Goal: Task Accomplishment & Management: Use online tool/utility

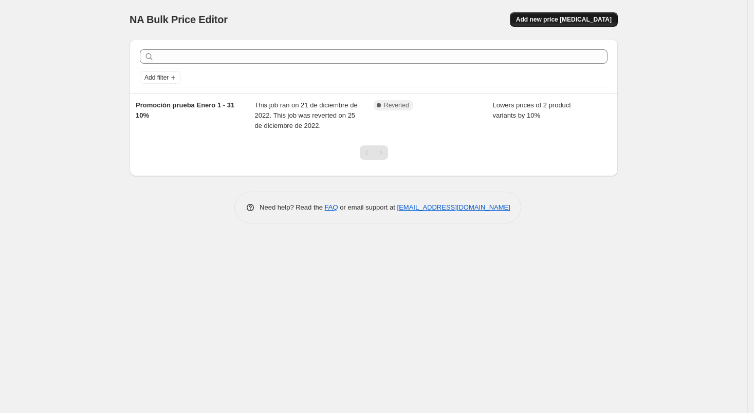
click at [596, 16] on span "Add new price [MEDICAL_DATA]" at bounding box center [564, 19] width 96 height 8
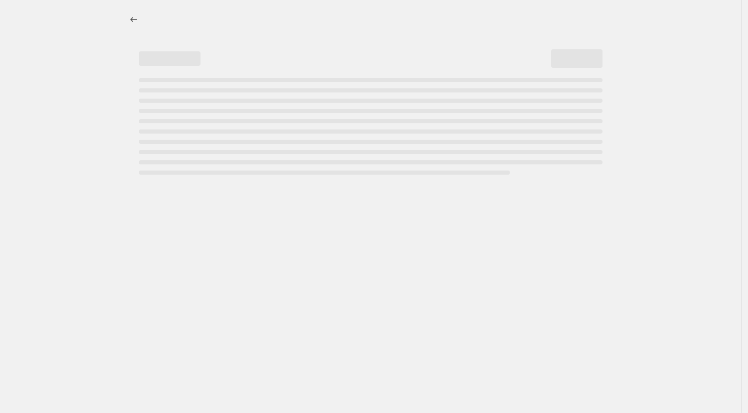
select select "percentage"
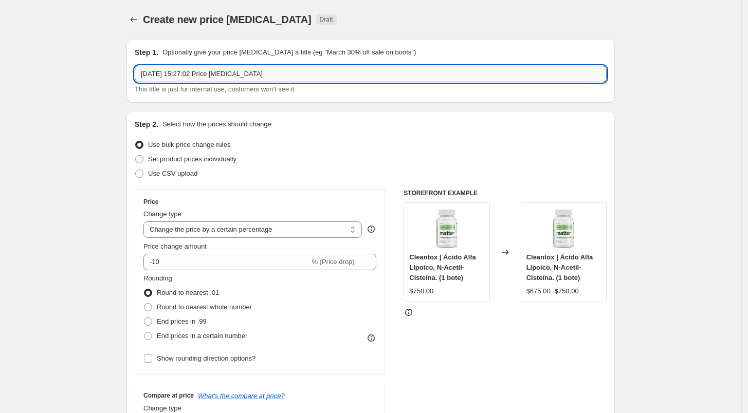
click at [274, 76] on input "23 sept 2025, 15:27:02 Price change job" at bounding box center [371, 74] width 472 height 16
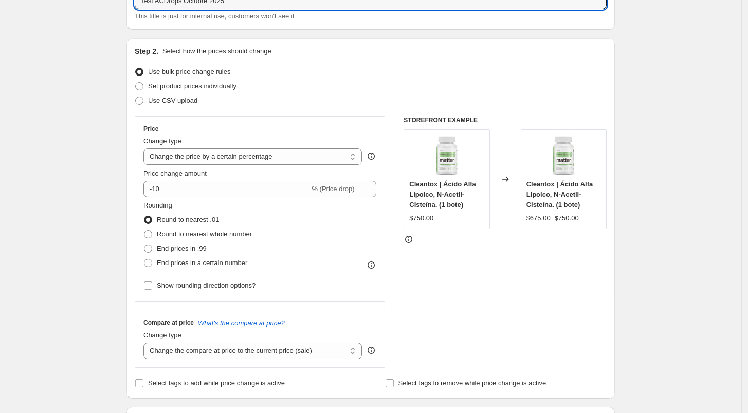
scroll to position [82, 0]
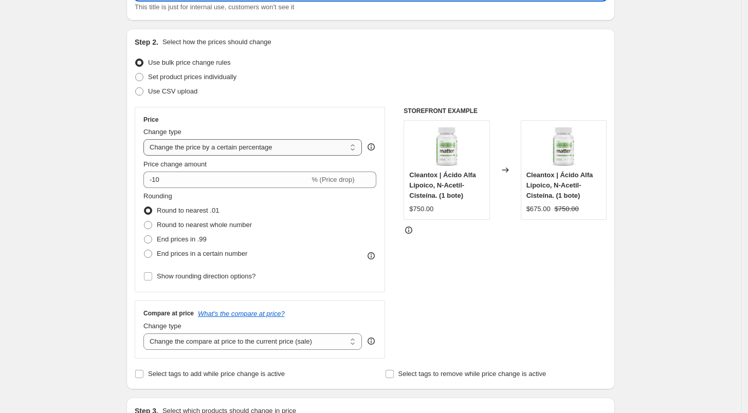
type input "Test ACDrops Octubre 2025"
click at [197, 149] on select "Change the price to a certain amount Change the price by a certain amount Chang…" at bounding box center [252, 147] width 219 height 16
click at [259, 116] on div "Price" at bounding box center [259, 120] width 233 height 8
click at [222, 82] on label "Set product prices individually" at bounding box center [186, 77] width 102 height 14
click at [136, 74] on input "Set product prices individually" at bounding box center [135, 73] width 1 height 1
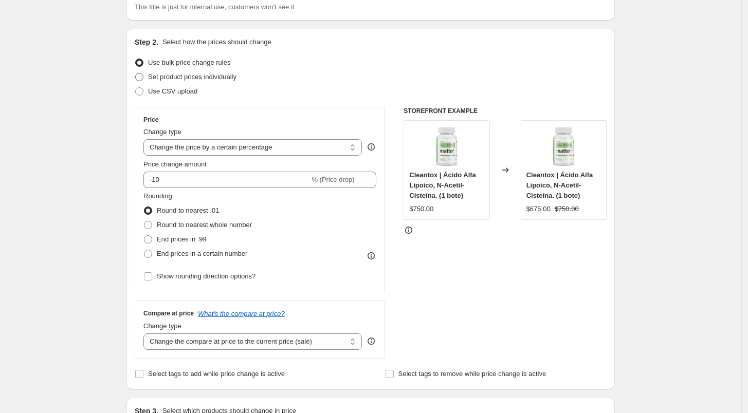
radio input "true"
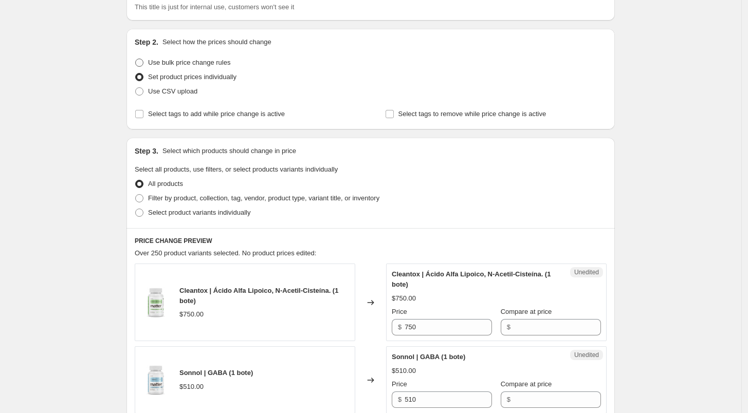
click at [185, 64] on span "Use bulk price change rules" at bounding box center [189, 63] width 82 height 8
click at [136, 59] on input "Use bulk price change rules" at bounding box center [135, 59] width 1 height 1
radio input "true"
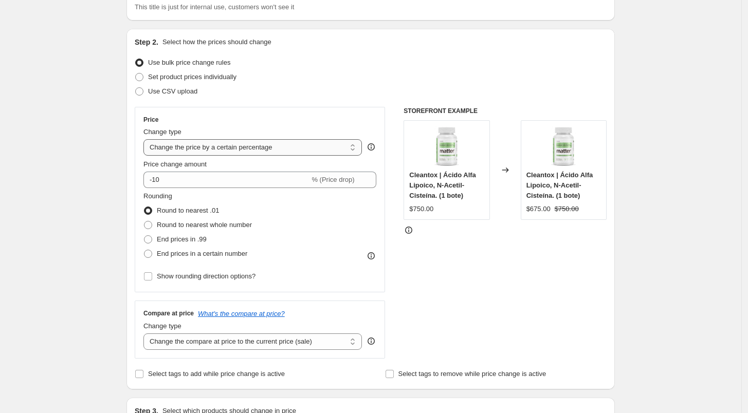
click at [258, 150] on select "Change the price to a certain amount Change the price by a certain amount Chang…" at bounding box center [252, 147] width 219 height 16
click at [302, 149] on select "Change the price to a certain amount Change the price by a certain amount Chang…" at bounding box center [252, 147] width 219 height 16
click at [263, 147] on select "Change the price to a certain amount Change the price by a certain amount Chang…" at bounding box center [252, 147] width 219 height 16
click at [233, 140] on select "Change the price to a certain amount Change the price by a certain amount Chang…" at bounding box center [252, 147] width 219 height 16
select select "to"
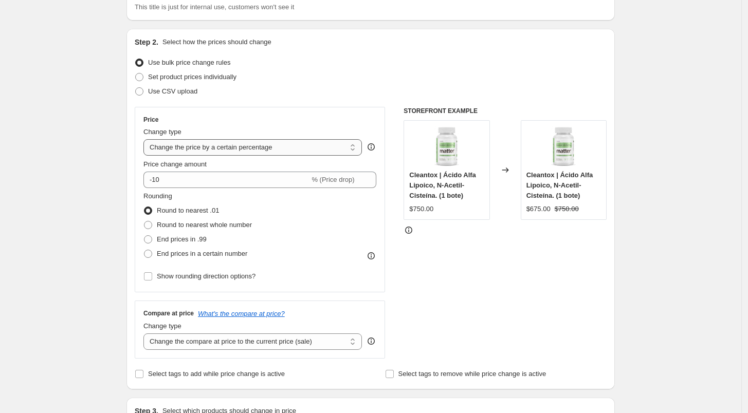
click at [146, 139] on select "Change the price to a certain amount Change the price by a certain amount Chang…" at bounding box center [252, 147] width 219 height 16
type input "80.00"
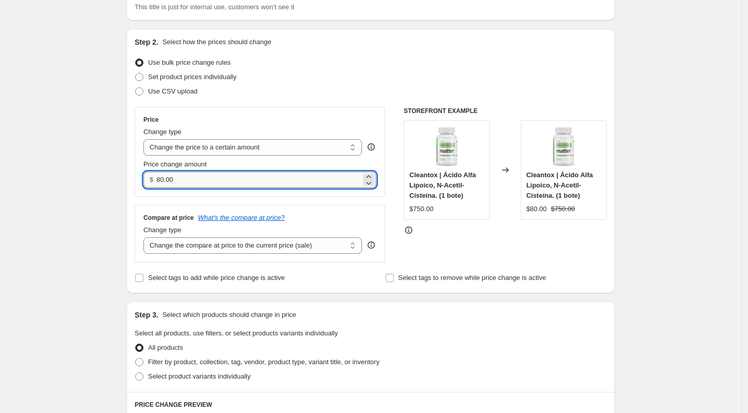
click at [225, 181] on input "80.00" at bounding box center [258, 180] width 204 height 16
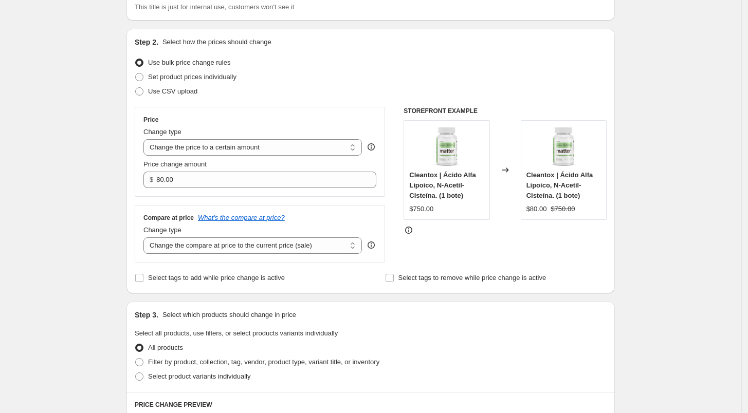
click at [223, 193] on div "Price Change type Change the price to a certain amount Change the price by a ce…" at bounding box center [260, 152] width 250 height 90
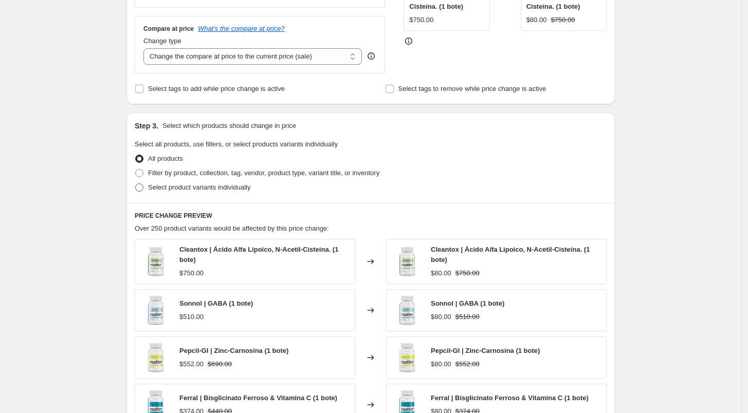
scroll to position [273, 0]
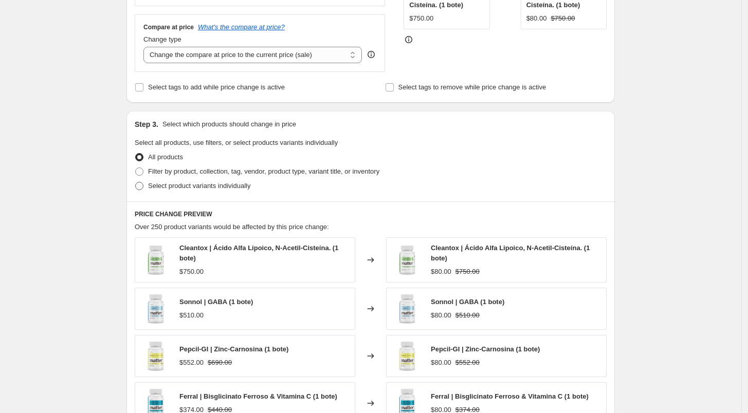
click at [208, 186] on span "Select product variants individually" at bounding box center [199, 186] width 102 height 8
click at [136, 183] on input "Select product variants individually" at bounding box center [135, 182] width 1 height 1
radio input "true"
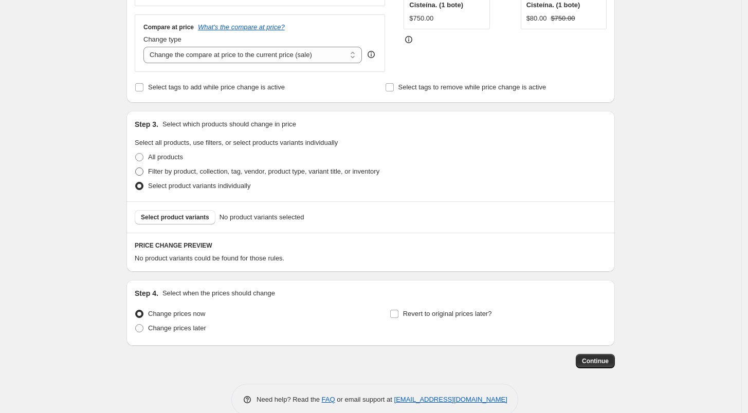
click at [189, 174] on span "Filter by product, collection, tag, vendor, product type, variant title, or inv…" at bounding box center [263, 172] width 231 height 8
click at [136, 168] on input "Filter by product, collection, tag, vendor, product type, variant title, or inv…" at bounding box center [135, 168] width 1 height 1
radio input "true"
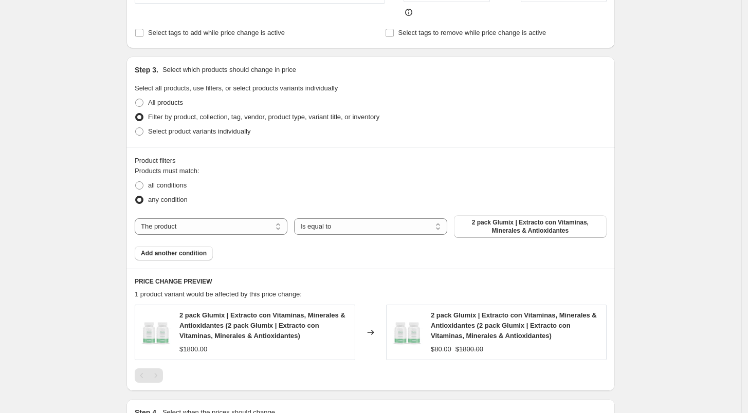
scroll to position [344, 0]
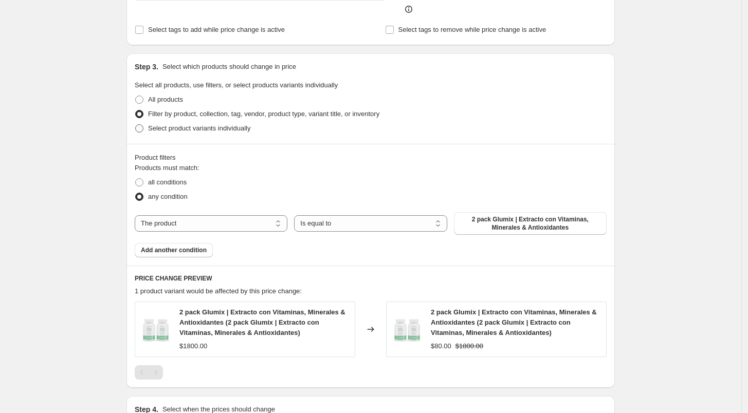
click at [172, 131] on span "Select product variants individually" at bounding box center [199, 128] width 102 height 8
click at [136, 125] on input "Select product variants individually" at bounding box center [135, 124] width 1 height 1
radio input "true"
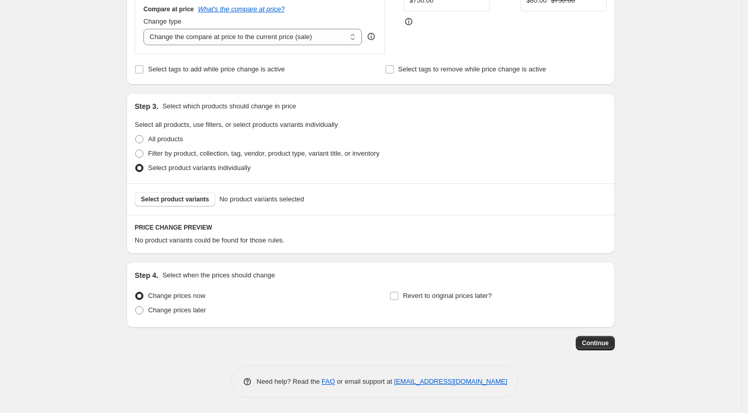
scroll to position [290, 0]
click at [197, 200] on span "Select product variants" at bounding box center [175, 200] width 68 height 8
click at [194, 199] on span "Select product variants" at bounding box center [175, 200] width 68 height 8
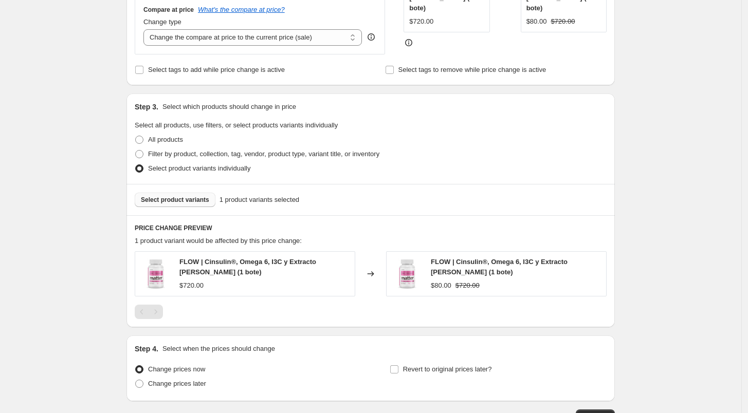
scroll to position [364, 0]
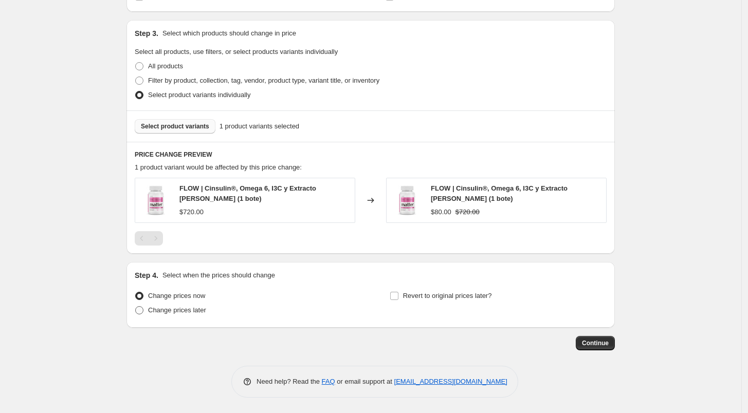
click at [172, 316] on label "Change prices later" at bounding box center [170, 310] width 71 height 14
click at [136, 307] on input "Change prices later" at bounding box center [135, 306] width 1 height 1
radio input "true"
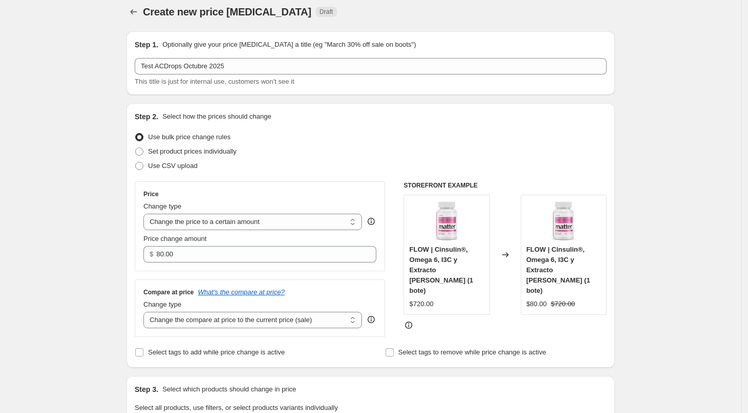
scroll to position [0, 0]
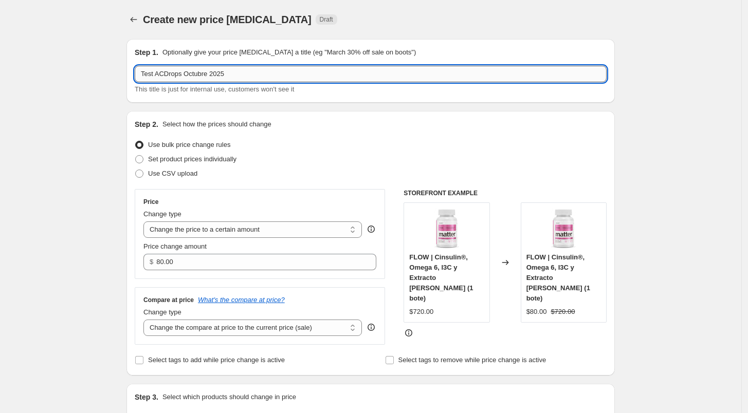
drag, startPoint x: 182, startPoint y: 76, endPoint x: 158, endPoint y: 75, distance: 24.2
click at [158, 75] on input "Test ACDrops Octubre 2025" at bounding box center [371, 74] width 472 height 16
type input "Test FLOW Octubre 2025"
click at [175, 99] on div "Step 1. Optionally give your price change job a title (eg "March 30% off sale o…" at bounding box center [370, 71] width 488 height 64
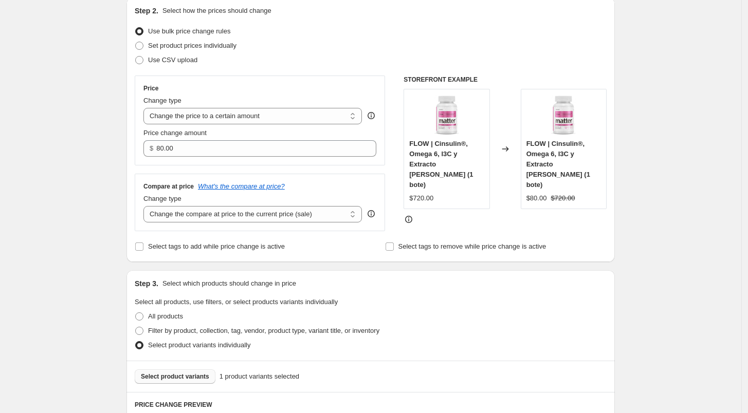
scroll to position [116, 0]
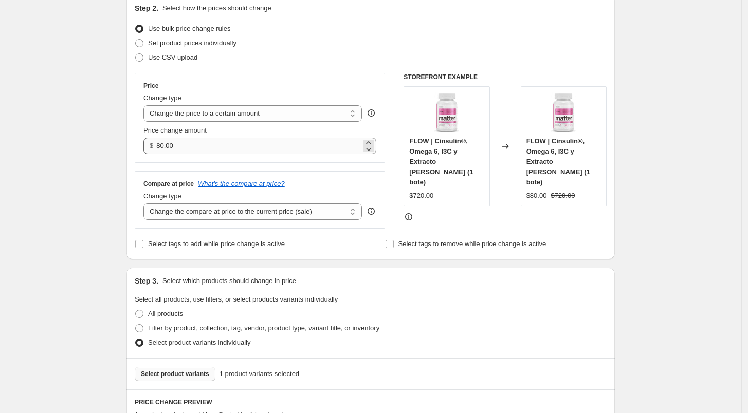
drag, startPoint x: 226, startPoint y: 126, endPoint x: 218, endPoint y: 138, distance: 14.0
click at [218, 138] on div "Price change amount $ 80.00" at bounding box center [259, 139] width 233 height 29
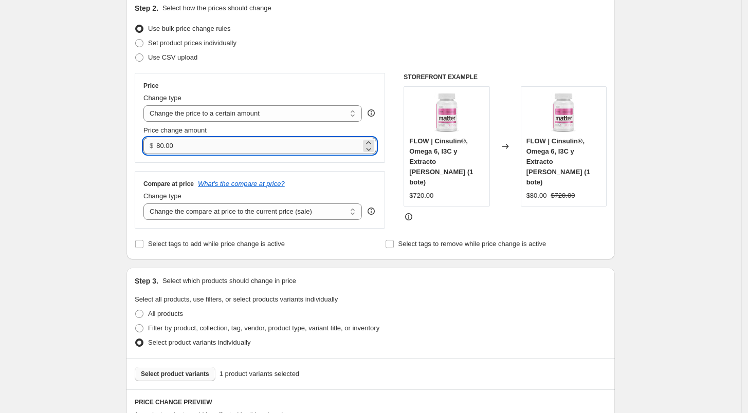
click at [218, 138] on input "80.00" at bounding box center [258, 146] width 204 height 16
drag, startPoint x: 218, startPoint y: 138, endPoint x: 148, endPoint y: 148, distance: 70.7
click at [148, 148] on div "$ 80.00" at bounding box center [259, 146] width 233 height 16
type input "700.00"
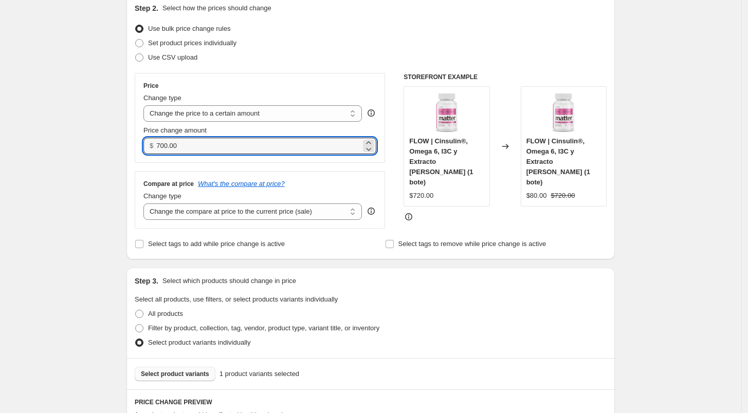
click at [136, 141] on div "Step 2. Select how the prices should change Use bulk price change rules Set pro…" at bounding box center [370, 127] width 488 height 265
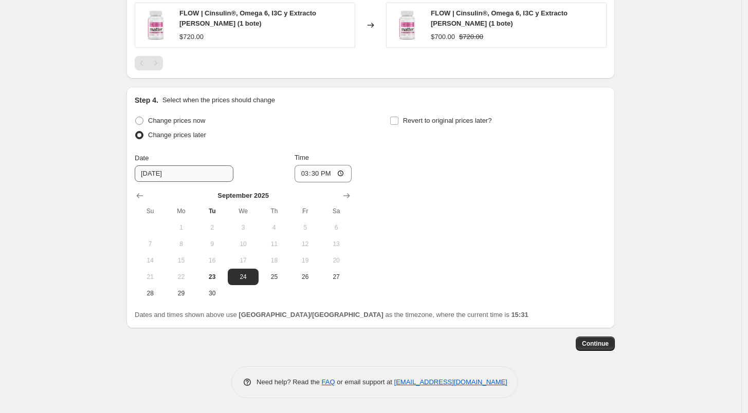
scroll to position [539, 0]
click at [218, 282] on button "23" at bounding box center [212, 277] width 31 height 16
type input "9/23/2025"
click at [307, 172] on input "15:30" at bounding box center [324, 174] width 58 height 17
click at [390, 187] on div "Change prices now Change prices later Date 9/23/2025 Time 15:30 September 2025 …" at bounding box center [371, 208] width 472 height 188
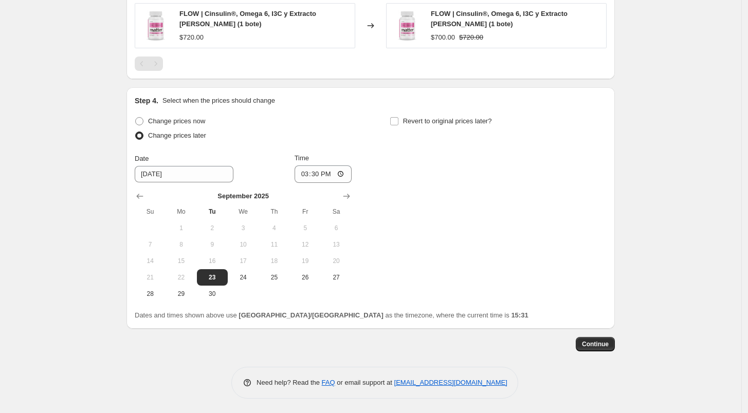
scroll to position [539, 0]
click at [398, 121] on input "Revert to original prices later?" at bounding box center [394, 121] width 8 height 8
checkbox input "true"
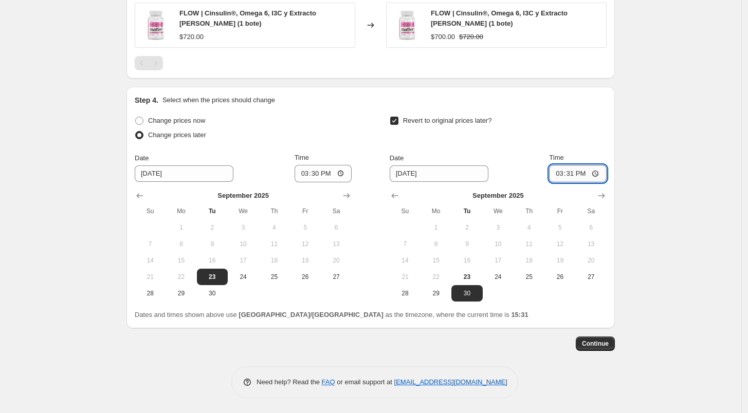
click at [567, 172] on input "15:31" at bounding box center [578, 173] width 58 height 17
type input "15:35"
click at [473, 276] on span "23" at bounding box center [467, 277] width 23 height 8
type input "9/23/2025"
click at [564, 128] on div "Revert to original prices later?" at bounding box center [498, 129] width 217 height 31
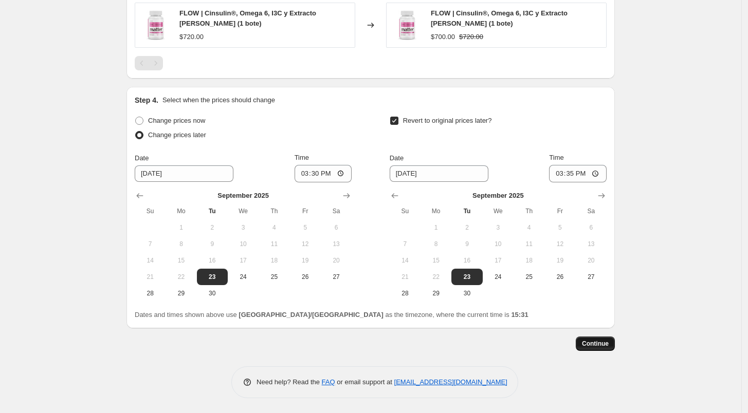
click at [588, 341] on span "Continue" at bounding box center [595, 344] width 27 height 8
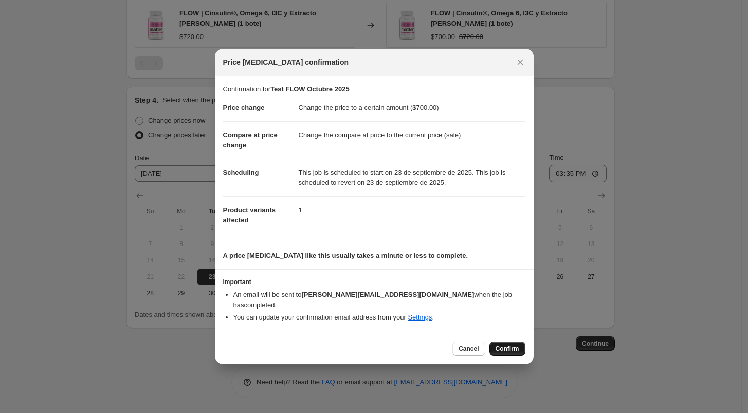
click at [512, 345] on span "Confirm" at bounding box center [508, 349] width 24 height 8
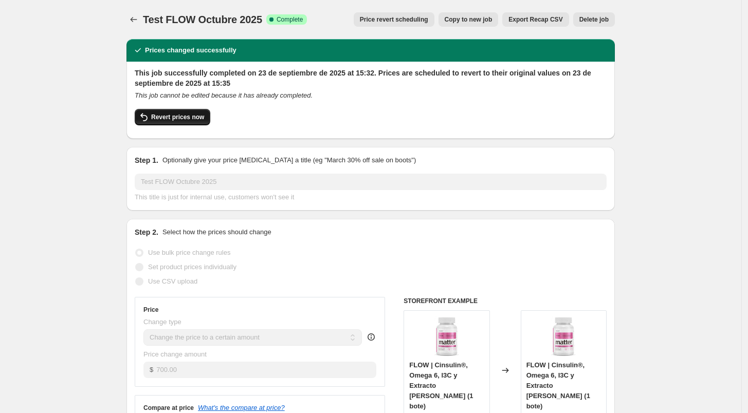
click at [197, 116] on span "Revert prices now" at bounding box center [177, 117] width 53 height 8
checkbox input "false"
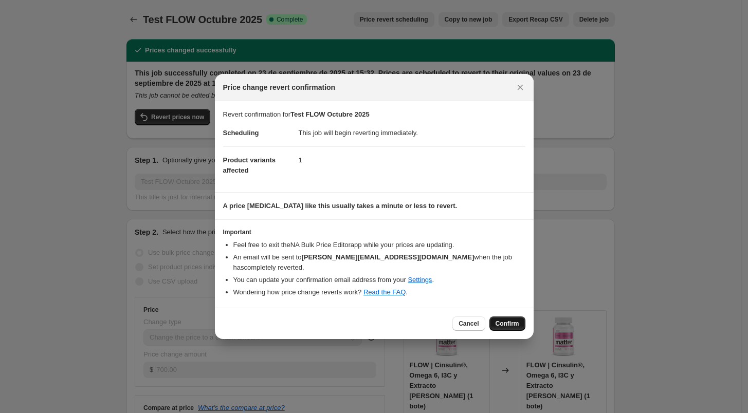
click at [499, 320] on span "Confirm" at bounding box center [508, 324] width 24 height 8
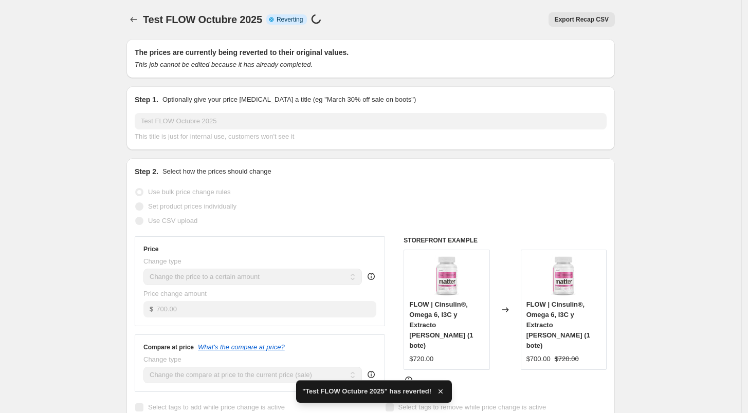
checkbox input "true"
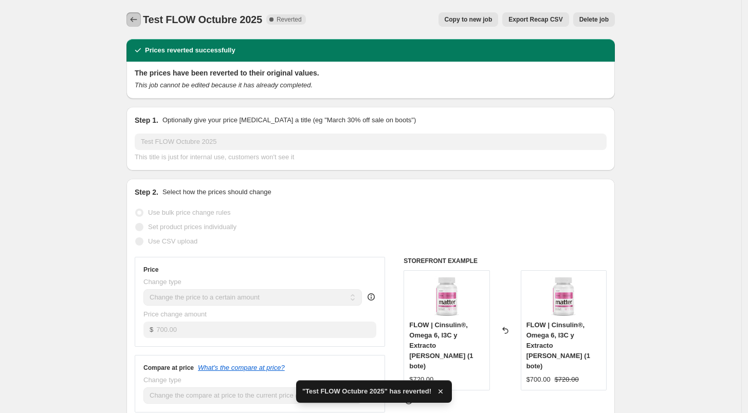
click at [138, 23] on icon "Price change jobs" at bounding box center [134, 19] width 10 height 10
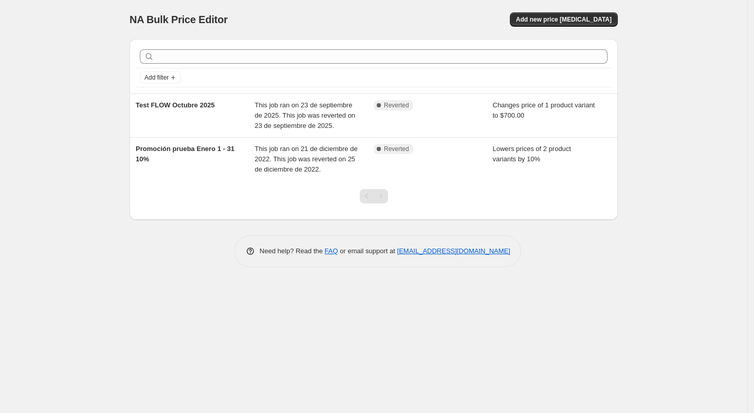
click at [60, 244] on div "NA Bulk Price Editor. This page is ready NA Bulk Price Editor Add new price cha…" at bounding box center [374, 206] width 748 height 413
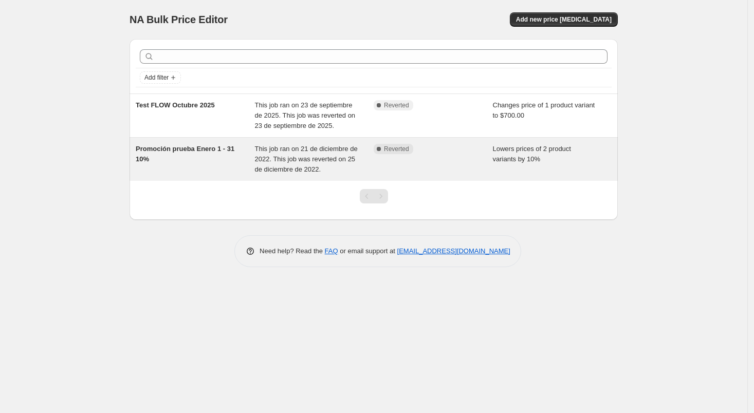
click at [460, 163] on div "Complete Reverted" at bounding box center [433, 159] width 119 height 31
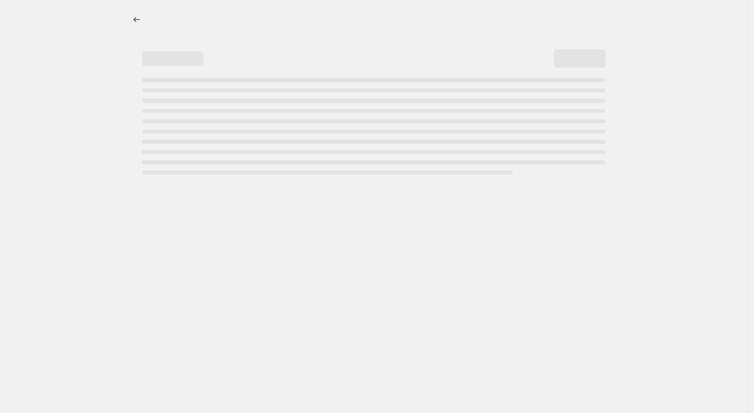
select select "percentage"
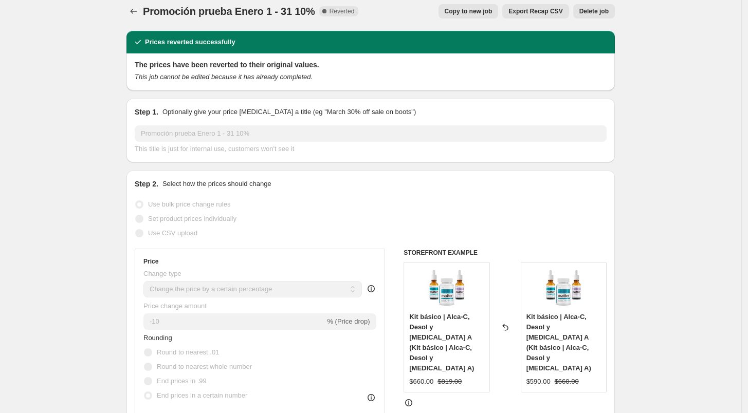
scroll to position [8, 0]
click at [609, 9] on span "Delete job" at bounding box center [593, 11] width 29 height 8
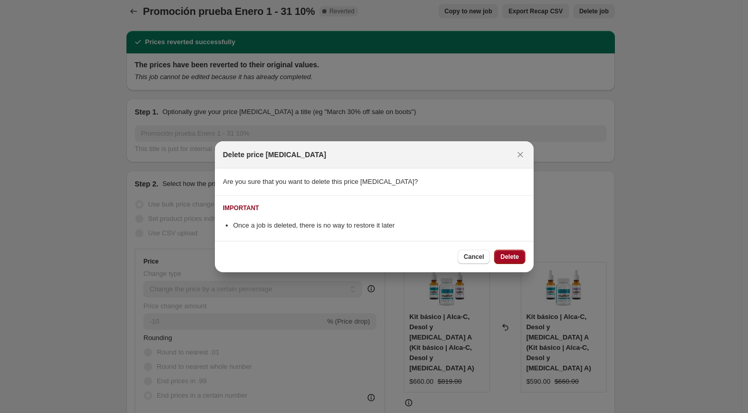
click at [507, 257] on span "Delete" at bounding box center [509, 257] width 19 height 8
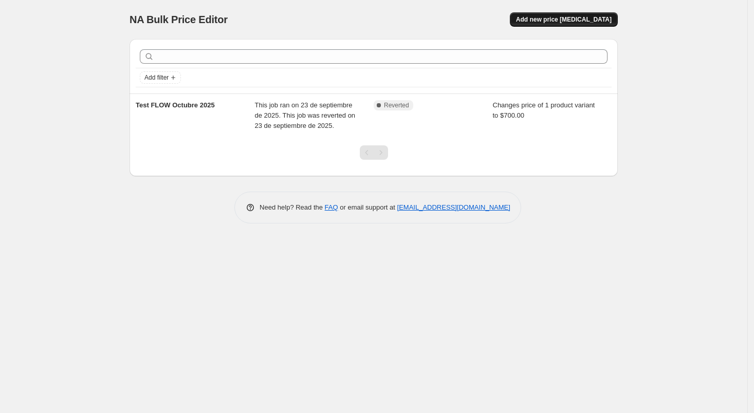
click at [580, 16] on span "Add new price [MEDICAL_DATA]" at bounding box center [564, 19] width 96 height 8
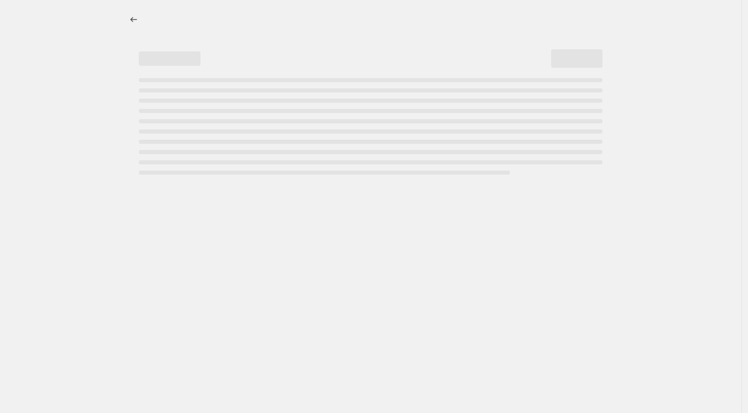
select select "percentage"
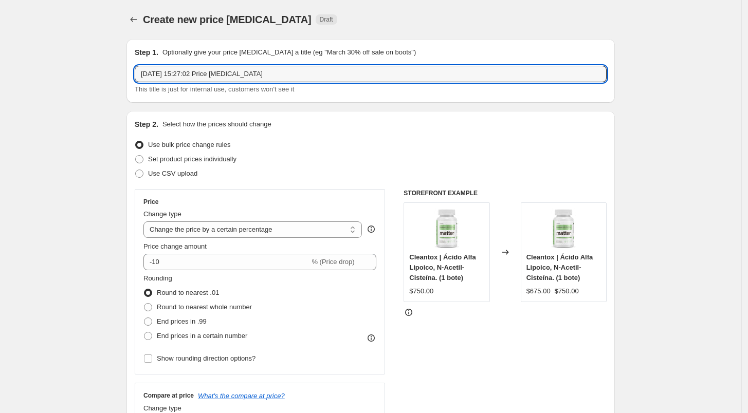
drag, startPoint x: 297, startPoint y: 69, endPoint x: 77, endPoint y: 76, distance: 220.7
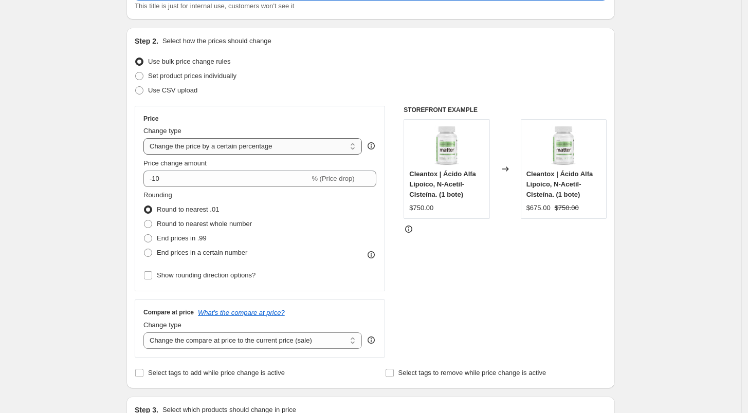
scroll to position [84, 0]
type input "Test #2: Cleantox 2pack"
click at [256, 144] on select "Change the price to a certain amount Change the price by a certain amount Chang…" at bounding box center [252, 145] width 219 height 16
select select "to"
click at [146, 137] on select "Change the price to a certain amount Change the price by a certain amount Chang…" at bounding box center [252, 145] width 219 height 16
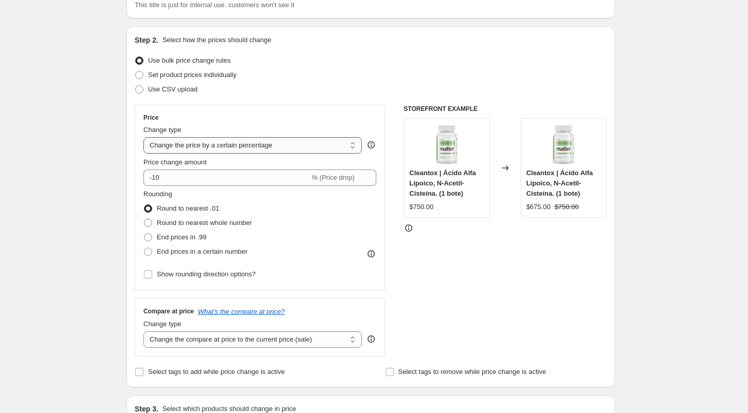
type input "80.00"
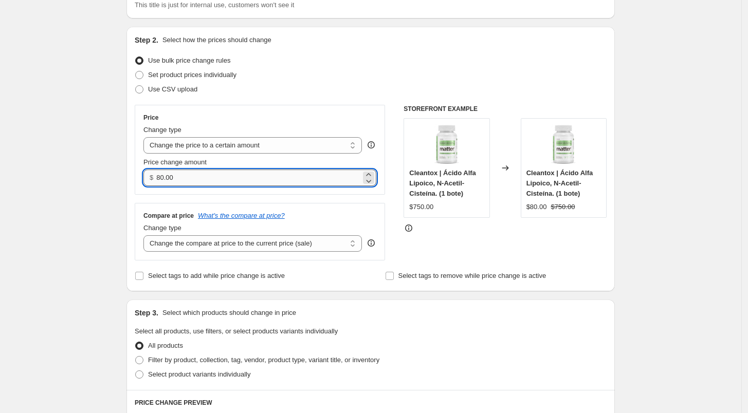
click at [225, 181] on input "80.00" at bounding box center [258, 178] width 204 height 16
click at [174, 178] on input "80.00" at bounding box center [258, 178] width 204 height 16
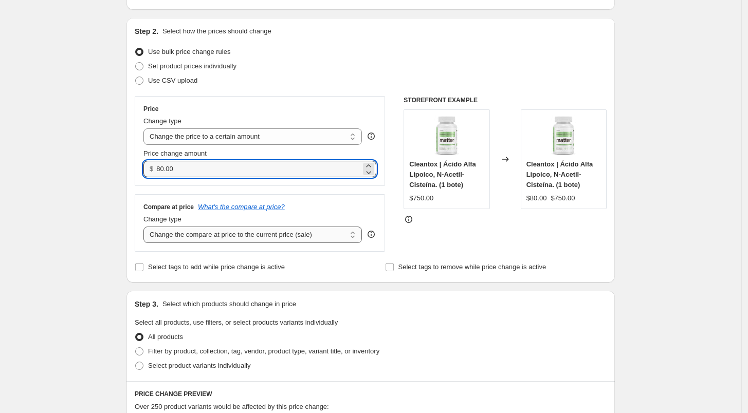
scroll to position [94, 0]
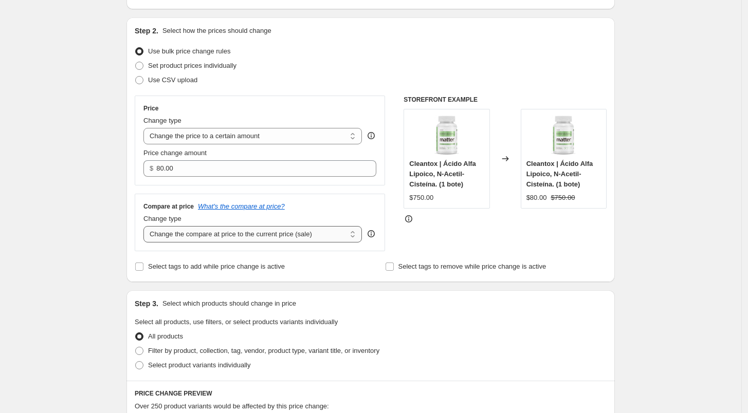
click at [245, 232] on select "Change the compare at price to the current price (sale) Change the compare at p…" at bounding box center [252, 234] width 219 height 16
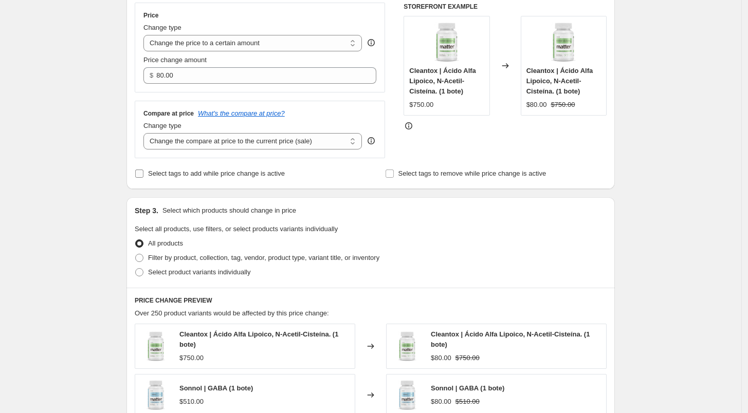
scroll to position [188, 0]
click at [227, 266] on span "Select product variants individually" at bounding box center [199, 271] width 102 height 10
click at [136, 267] on input "Select product variants individually" at bounding box center [135, 267] width 1 height 1
radio input "true"
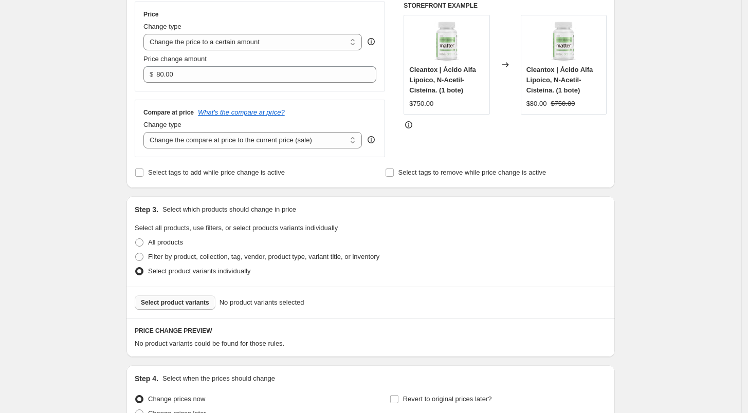
click at [190, 299] on button "Select product variants" at bounding box center [175, 303] width 81 height 14
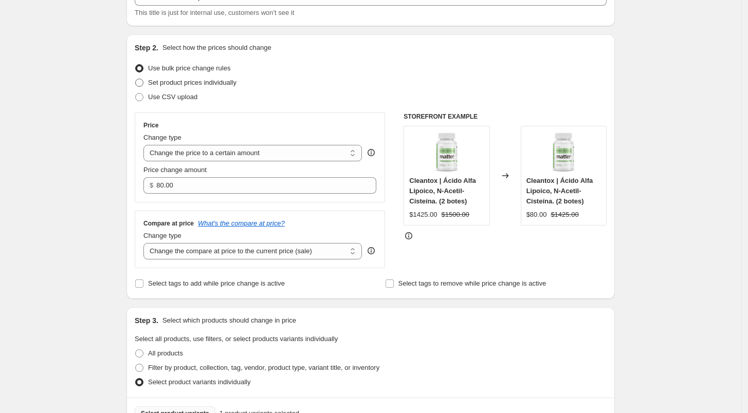
scroll to position [109, 0]
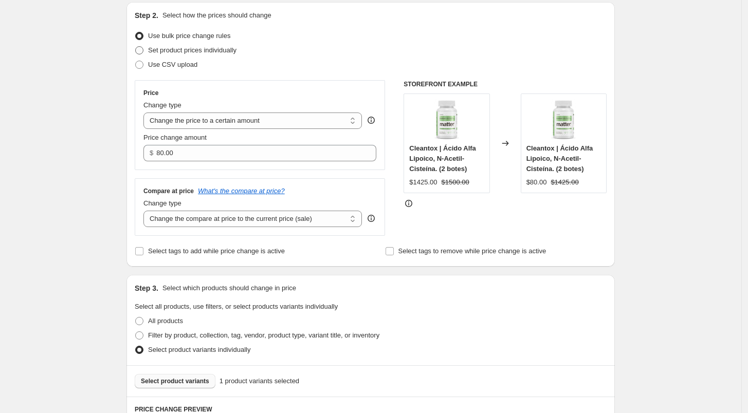
click at [186, 52] on span "Set product prices individually" at bounding box center [192, 50] width 88 height 8
click at [136, 47] on input "Set product prices individually" at bounding box center [135, 46] width 1 height 1
radio input "true"
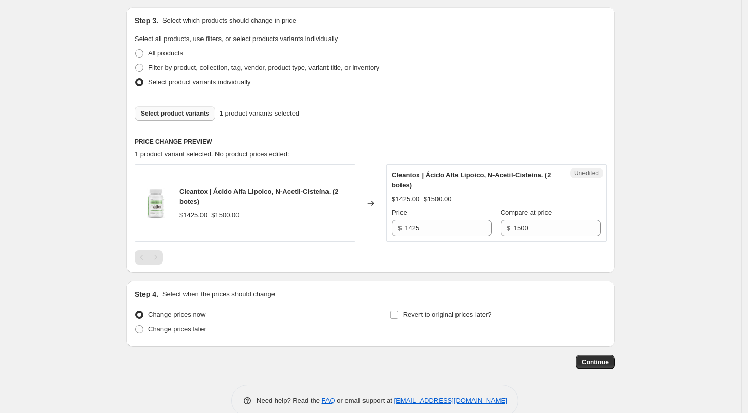
scroll to position [216, 0]
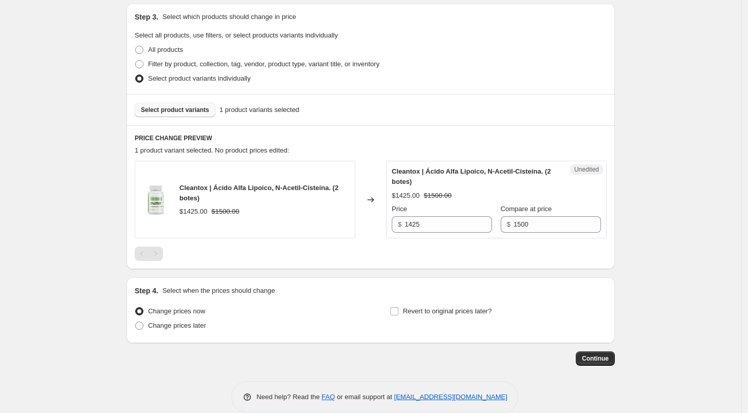
click at [449, 214] on div "Price $ 1425" at bounding box center [442, 218] width 100 height 29
click at [435, 224] on input "1425" at bounding box center [448, 224] width 87 height 16
click at [536, 223] on input "1500" at bounding box center [557, 224] width 87 height 16
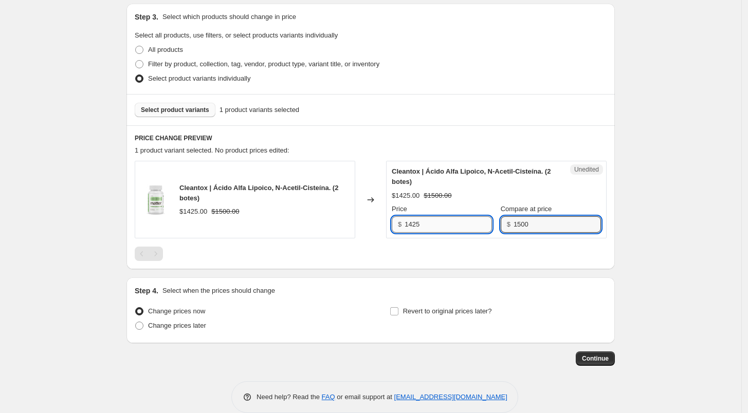
click at [444, 229] on input "1425" at bounding box center [448, 224] width 87 height 16
type input "1420"
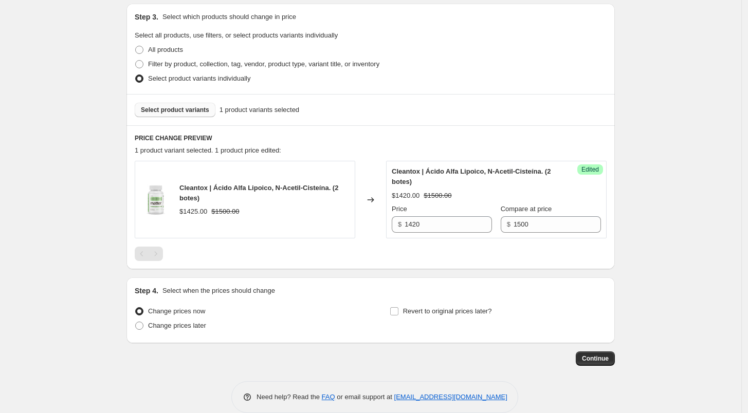
click at [440, 251] on div at bounding box center [371, 254] width 472 height 14
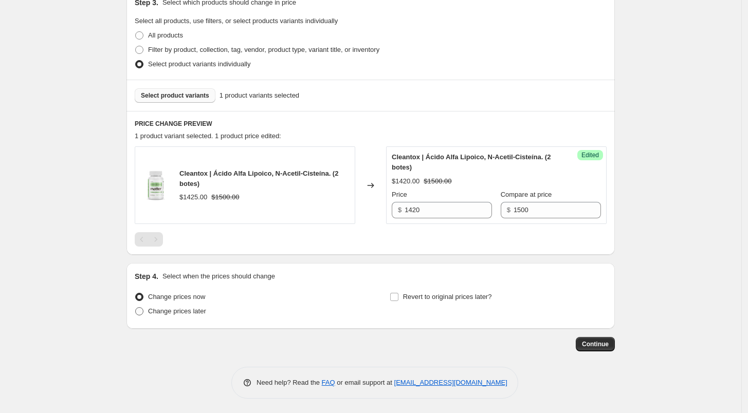
click at [181, 310] on span "Change prices later" at bounding box center [177, 311] width 58 height 8
click at [136, 308] on input "Change prices later" at bounding box center [135, 307] width 1 height 1
radio input "true"
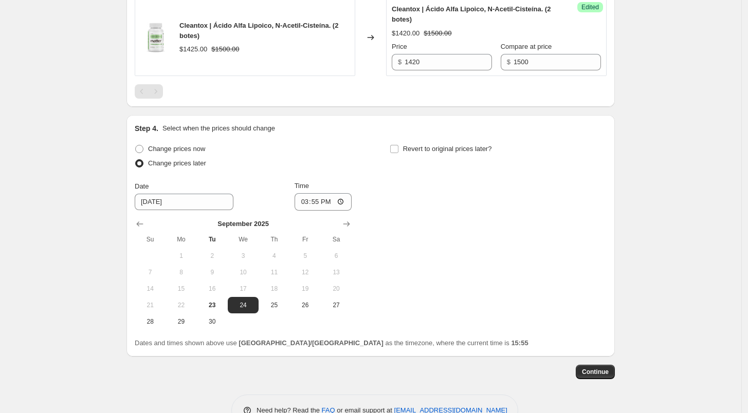
scroll to position [407, 0]
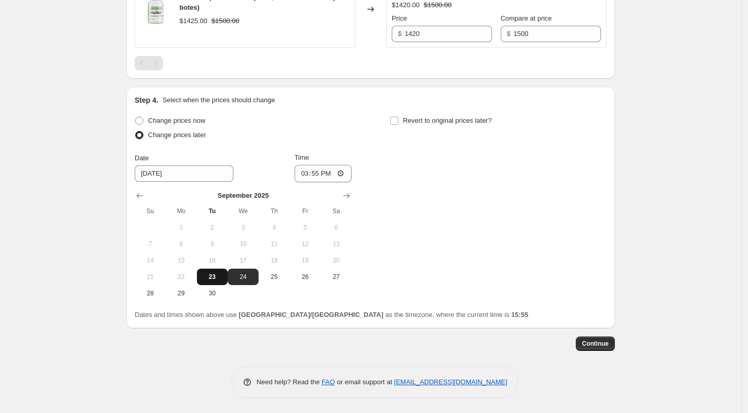
click at [222, 277] on span "23" at bounding box center [212, 277] width 23 height 8
type input "9/23/2025"
click at [392, 122] on div "Change prices now Change prices later Date 9/23/2025 Time 15:55 September 2025 …" at bounding box center [371, 208] width 472 height 188
click at [396, 122] on input "Revert to original prices later?" at bounding box center [394, 121] width 8 height 8
checkbox input "true"
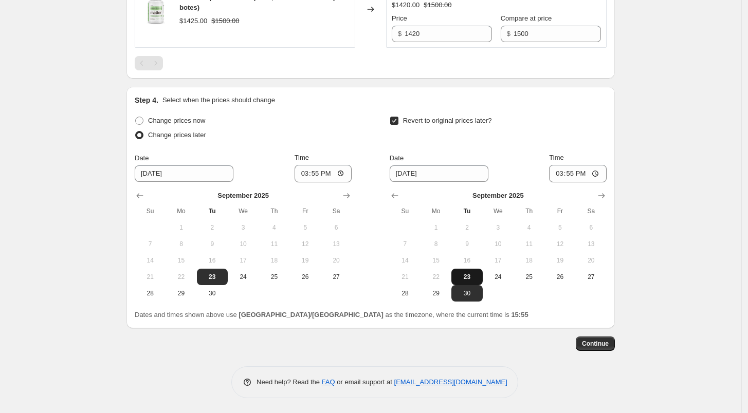
click at [472, 277] on span "23" at bounding box center [467, 277] width 23 height 8
type input "9/23/2025"
click at [568, 176] on input "15:55" at bounding box center [578, 173] width 58 height 17
click at [559, 176] on input "15:55" at bounding box center [578, 173] width 58 height 17
type input "16:00"
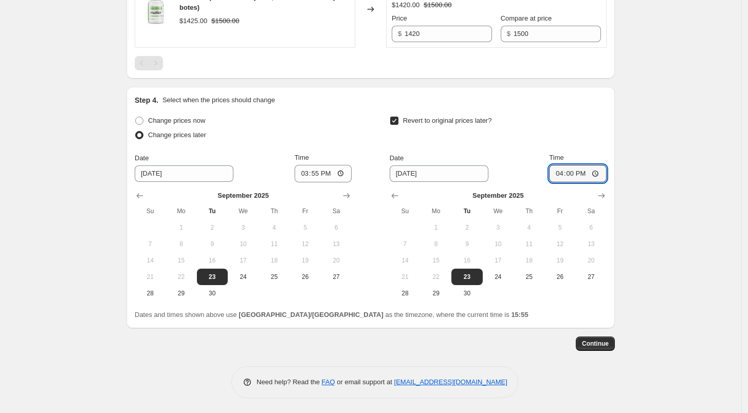
click at [607, 129] on div "Revert to original prices later?" at bounding box center [498, 129] width 217 height 31
click at [605, 350] on button "Continue" at bounding box center [595, 344] width 39 height 14
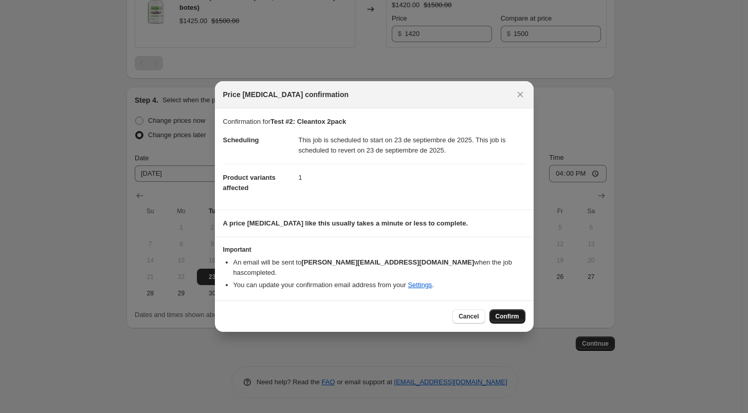
click at [505, 313] on span "Confirm" at bounding box center [508, 317] width 24 height 8
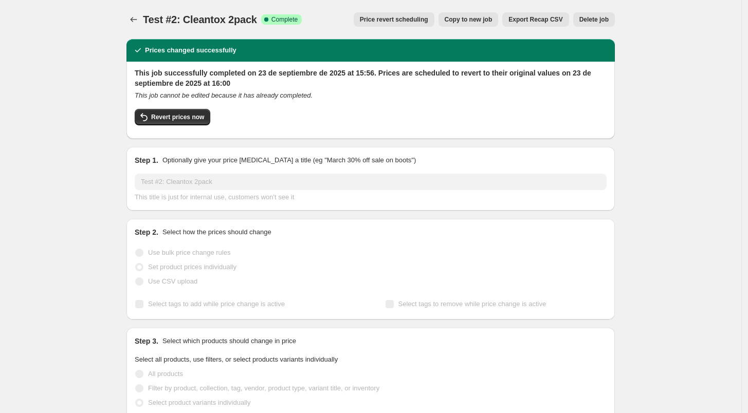
scroll to position [21, 0]
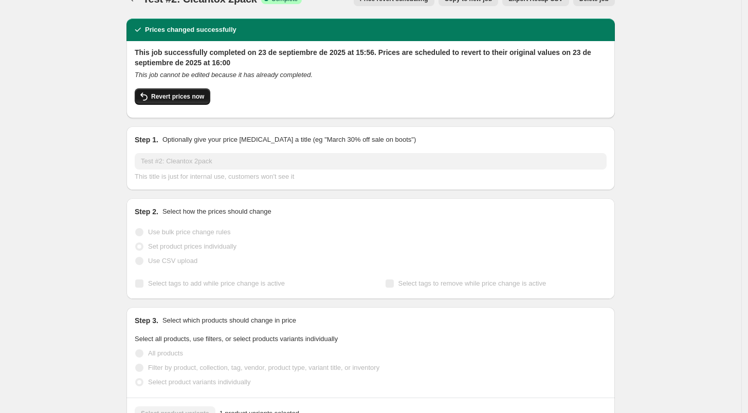
click at [181, 98] on span "Revert prices now" at bounding box center [177, 97] width 53 height 8
checkbox input "false"
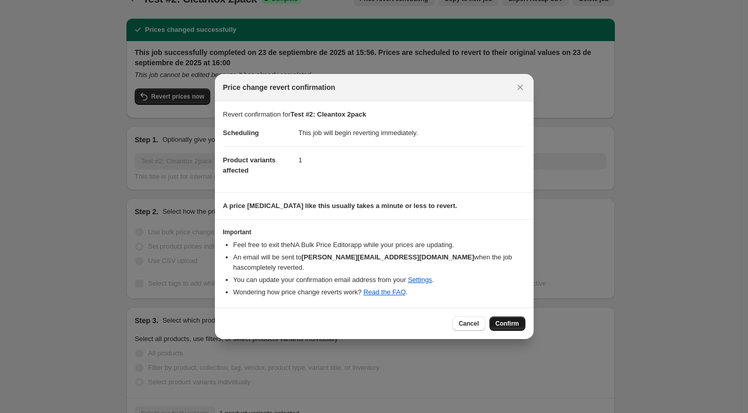
click at [510, 320] on span "Confirm" at bounding box center [508, 324] width 24 height 8
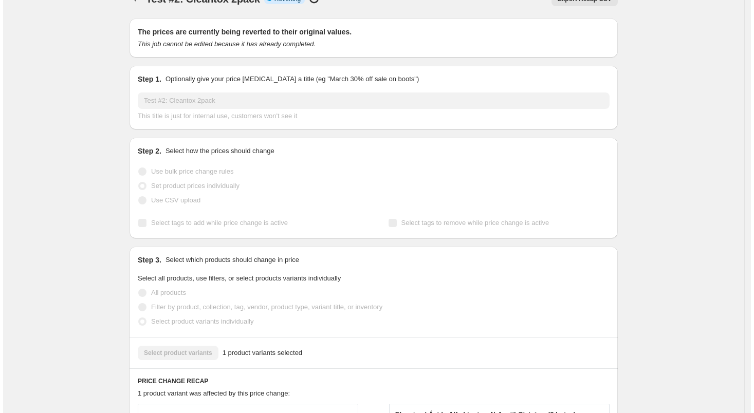
scroll to position [0, 0]
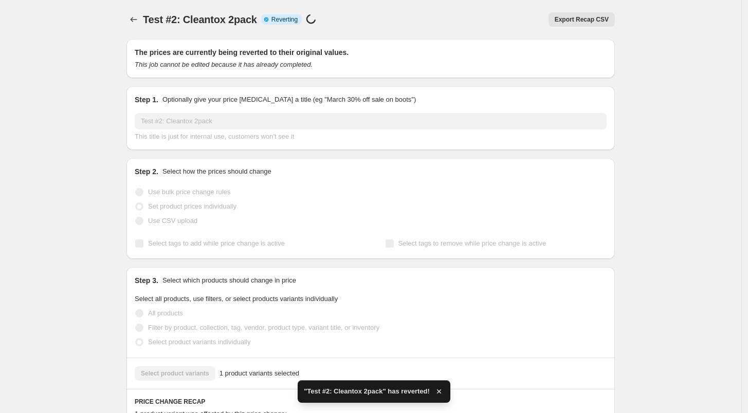
checkbox input "true"
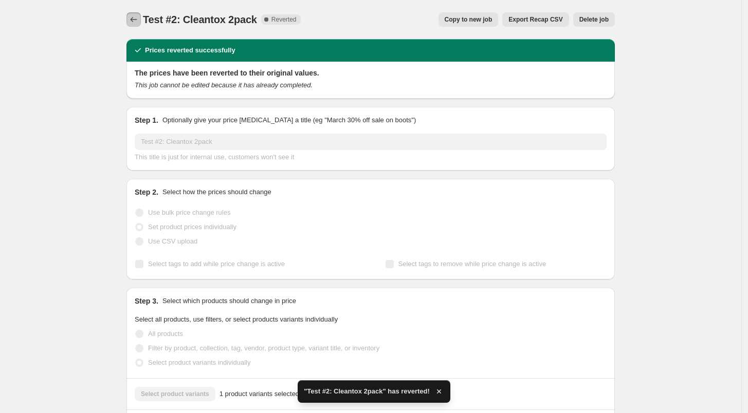
click at [137, 20] on icon "Price change jobs" at bounding box center [134, 19] width 7 height 5
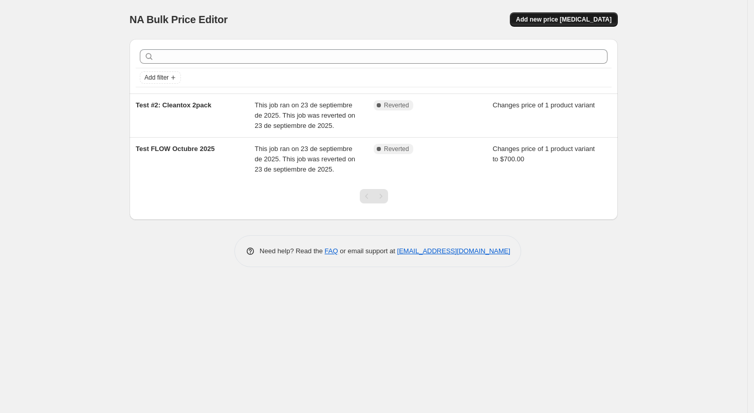
click at [571, 20] on span "Add new price [MEDICAL_DATA]" at bounding box center [564, 19] width 96 height 8
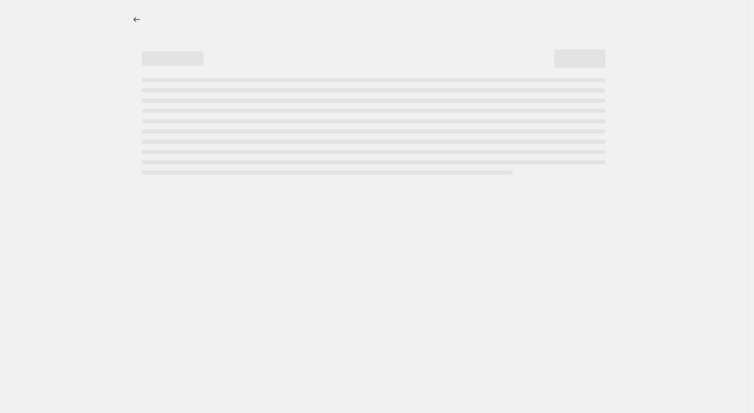
select select "percentage"
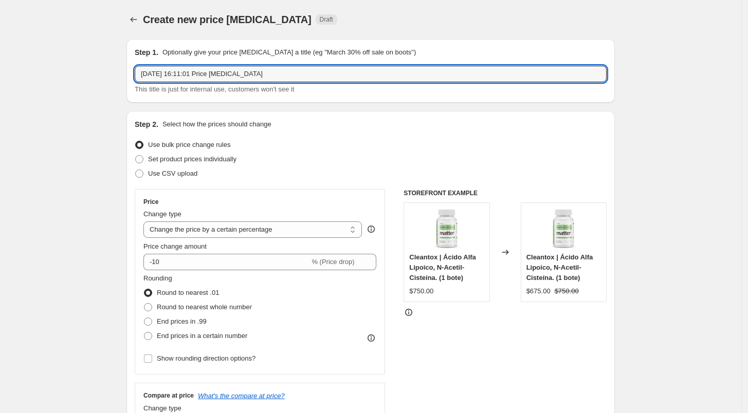
drag, startPoint x: 273, startPoint y: 72, endPoint x: 113, endPoint y: 79, distance: 160.5
type input "ACDrops - Octubre 25"
click at [160, 101] on div "Step 1. Optionally give your price [MEDICAL_DATA] a title (eg "March 30% off sa…" at bounding box center [370, 71] width 488 height 64
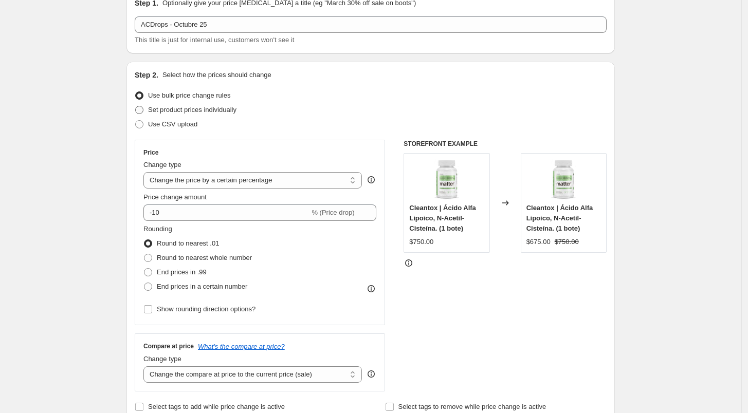
scroll to position [64, 0]
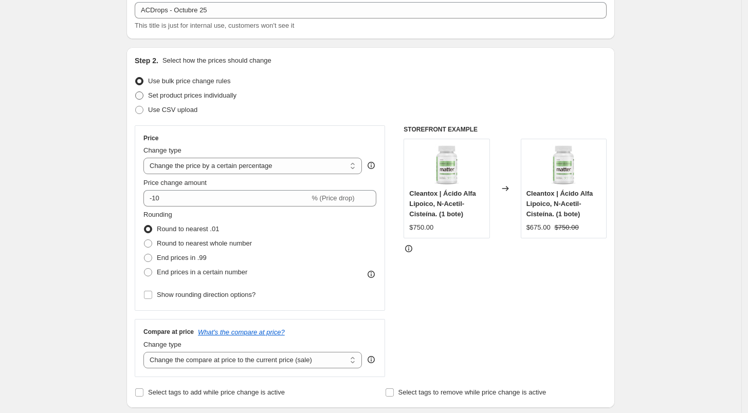
click at [152, 96] on span "Set product prices individually" at bounding box center [192, 96] width 88 height 8
click at [136, 92] on input "Set product prices individually" at bounding box center [135, 92] width 1 height 1
radio input "true"
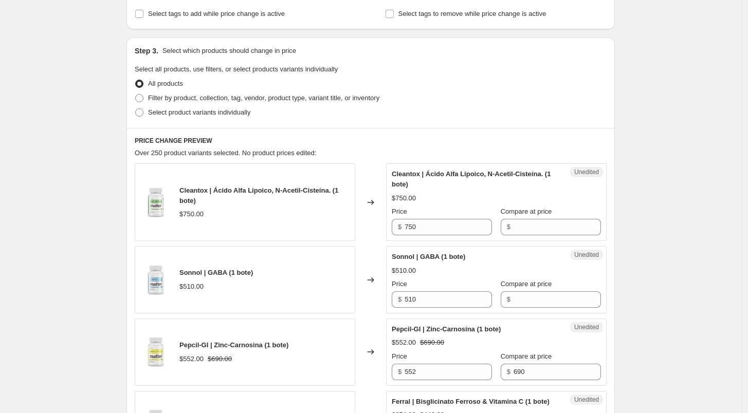
scroll to position [193, 0]
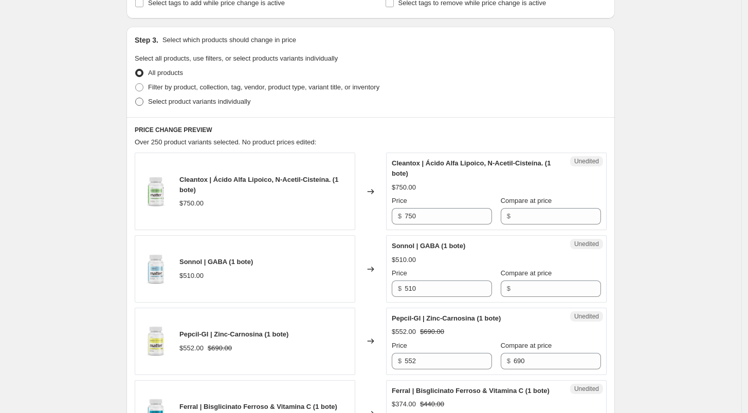
click at [142, 102] on span at bounding box center [139, 102] width 8 height 8
click at [136, 98] on input "Select product variants individually" at bounding box center [135, 98] width 1 height 1
radio input "true"
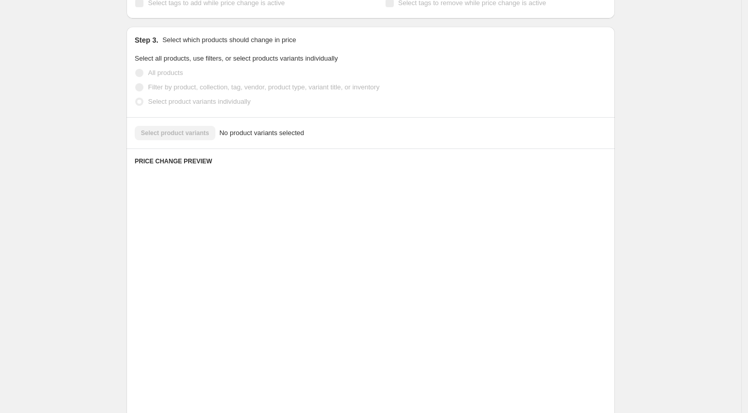
scroll to position [126, 0]
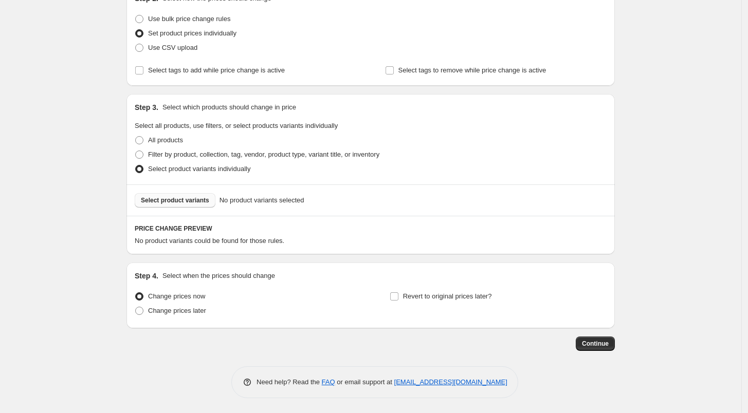
click at [198, 201] on span "Select product variants" at bounding box center [175, 200] width 68 height 8
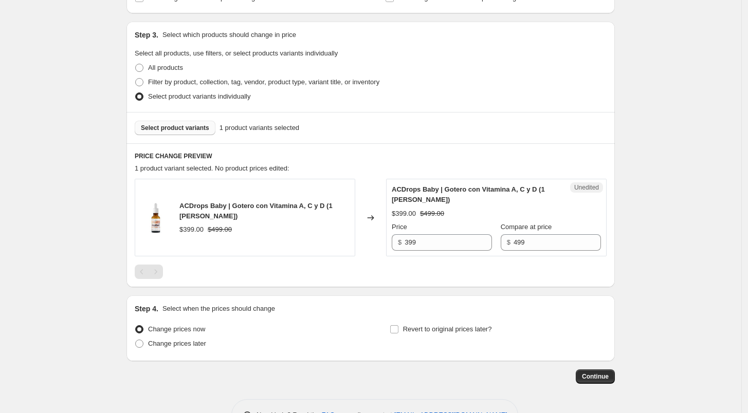
scroll to position [199, 0]
drag, startPoint x: 444, startPoint y: 243, endPoint x: 410, endPoint y: 247, distance: 34.7
click at [410, 247] on input "399" at bounding box center [448, 242] width 87 height 16
type input "3"
type input "424"
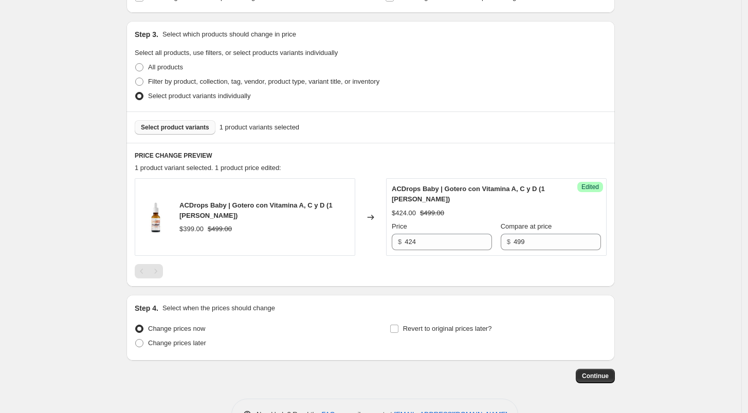
click at [394, 273] on div at bounding box center [371, 271] width 472 height 14
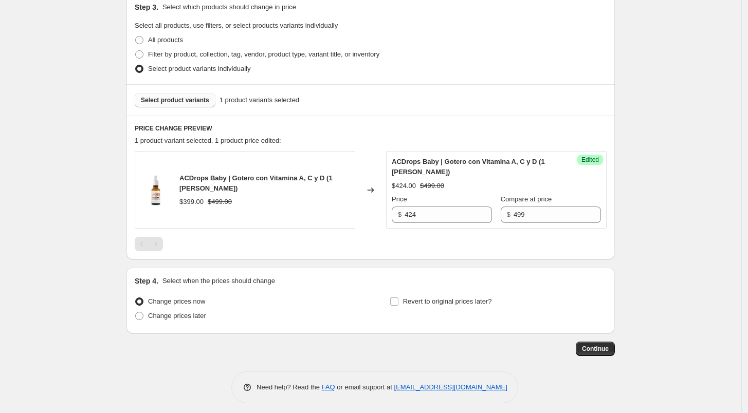
scroll to position [231, 0]
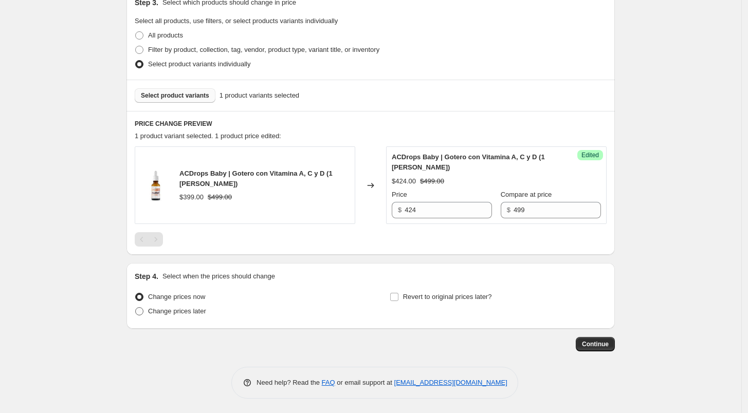
click at [170, 313] on span "Change prices later" at bounding box center [177, 311] width 58 height 8
click at [136, 308] on input "Change prices later" at bounding box center [135, 307] width 1 height 1
radio input "true"
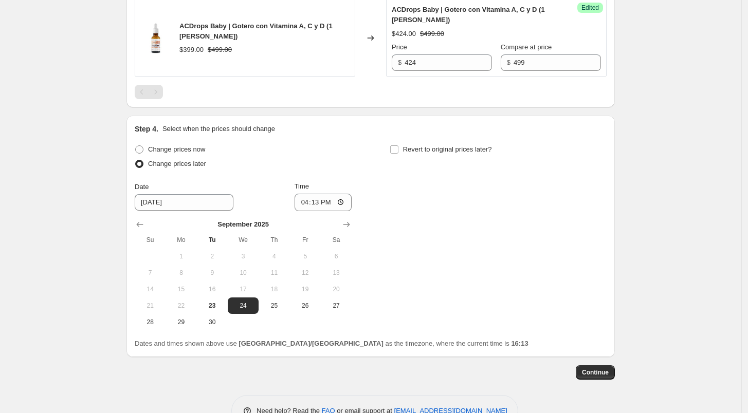
scroll to position [382, 0]
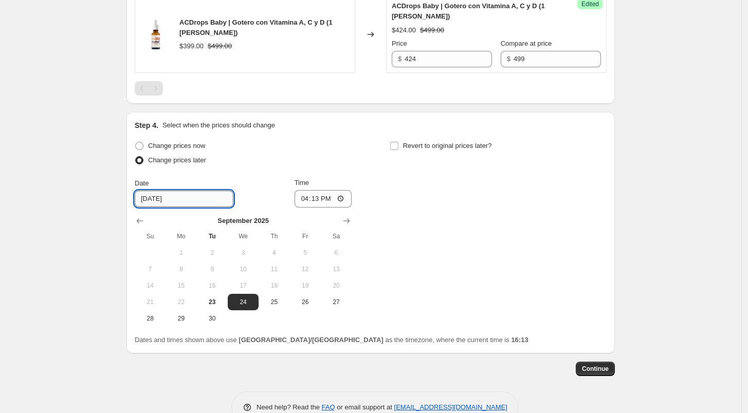
click at [191, 201] on input "[DATE]" at bounding box center [184, 199] width 99 height 16
click at [347, 225] on icon "Show next month, October 2025" at bounding box center [346, 221] width 10 height 10
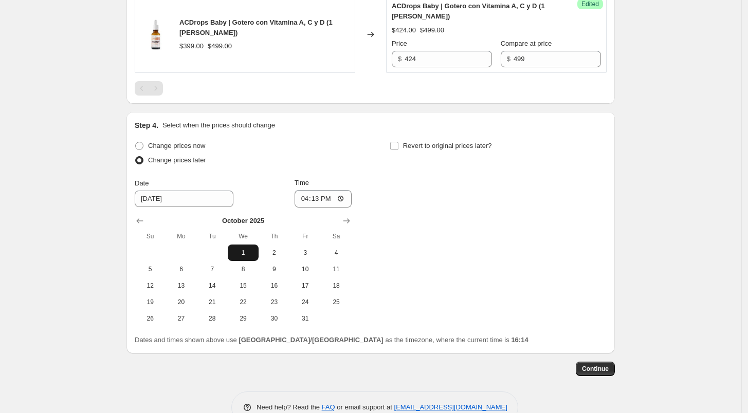
click at [249, 252] on span "1" at bounding box center [243, 253] width 23 height 8
type input "[DATE]"
click at [302, 203] on input "16:13" at bounding box center [324, 198] width 58 height 17
type input "06:00"
click at [355, 178] on div "Change prices now Change prices later Date [DATE] Time 06:00 [DATE] Su Mo Tu We…" at bounding box center [371, 233] width 472 height 188
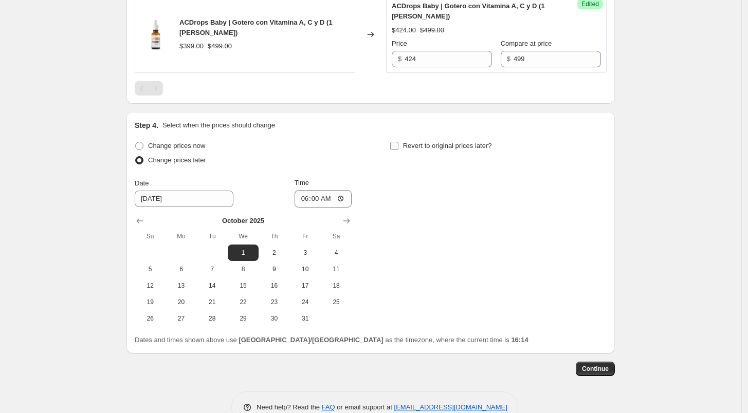
click at [403, 148] on label "Revert to original prices later?" at bounding box center [441, 146] width 102 height 14
click at [398, 148] on input "Revert to original prices later?" at bounding box center [394, 146] width 8 height 8
checkbox input "true"
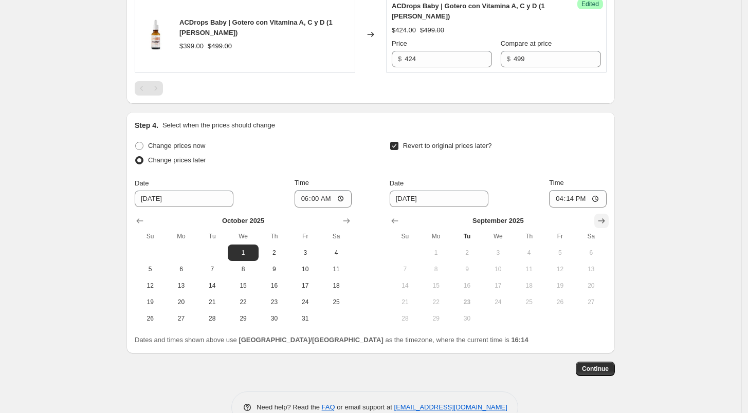
click at [598, 223] on button "Show next month, October 2025" at bounding box center [601, 221] width 14 height 14
click at [558, 322] on span "31" at bounding box center [560, 319] width 23 height 8
type input "[DATE]"
click at [559, 201] on input "16:14" at bounding box center [578, 198] width 58 height 17
type input "23:59"
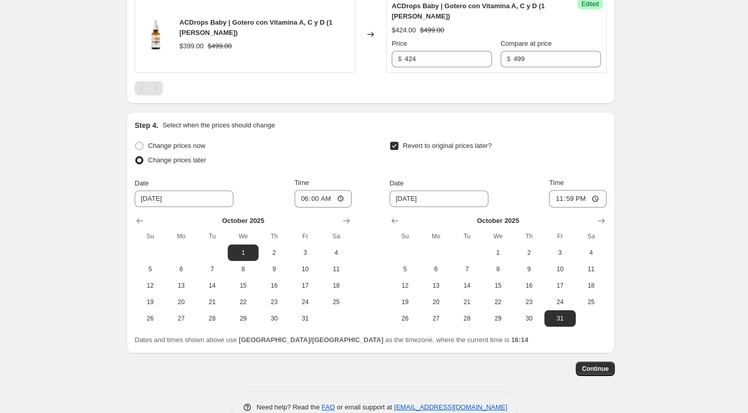
click at [598, 169] on div "Revert to original prices later?" at bounding box center [498, 154] width 217 height 31
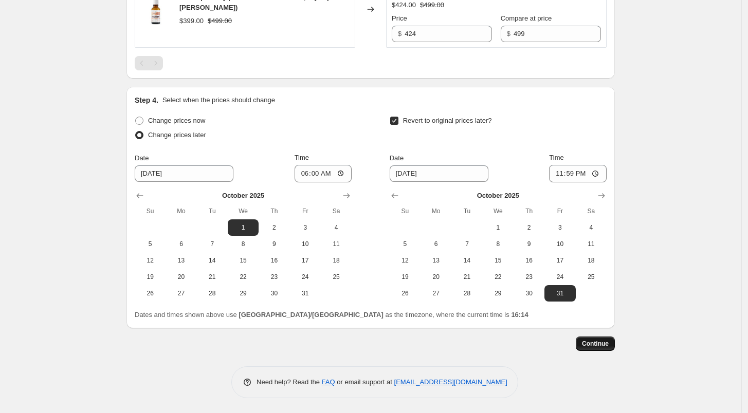
click at [601, 342] on span "Continue" at bounding box center [595, 344] width 27 height 8
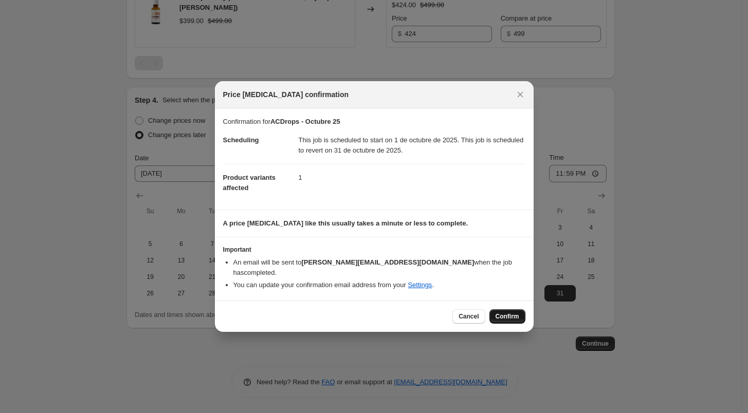
click at [517, 314] on span "Confirm" at bounding box center [508, 317] width 24 height 8
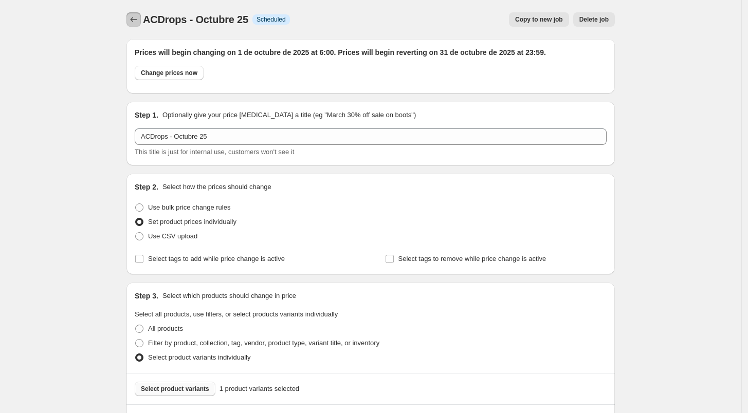
click at [139, 23] on icon "Price change jobs" at bounding box center [134, 19] width 10 height 10
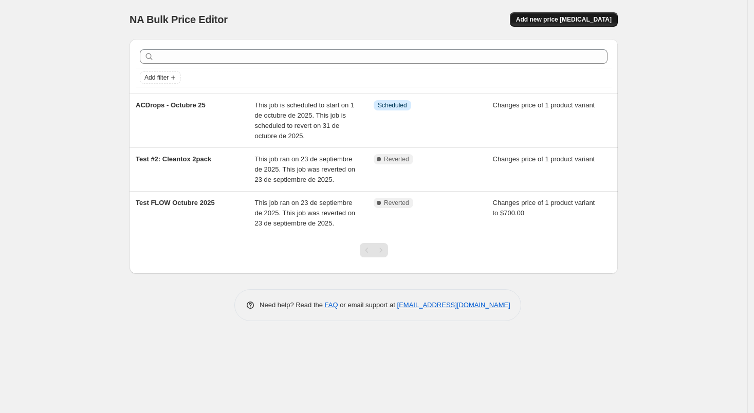
click at [587, 23] on span "Add new price [MEDICAL_DATA]" at bounding box center [564, 19] width 96 height 8
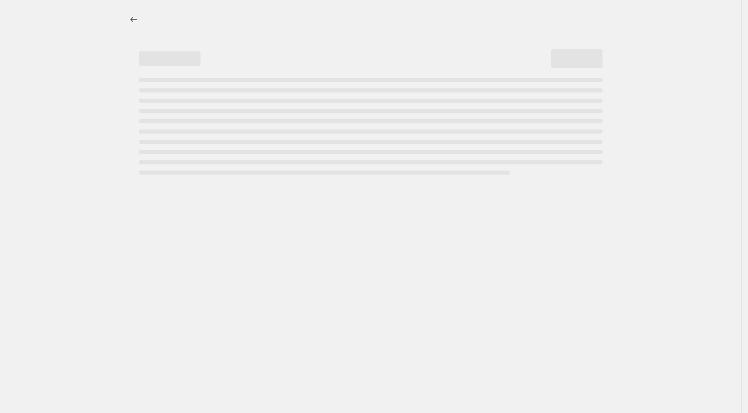
select select "percentage"
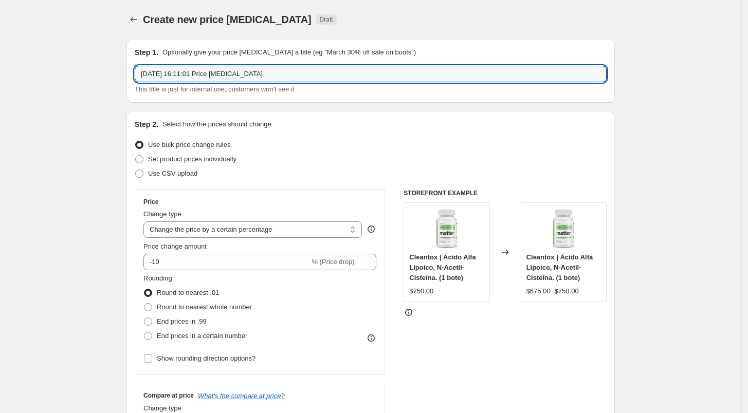
drag, startPoint x: 274, startPoint y: 77, endPoint x: 78, endPoint y: 76, distance: 196.4
type input "test kits"
click at [178, 99] on div "Step 1. Optionally give your price [MEDICAL_DATA] a title (eg "March 30% off sa…" at bounding box center [370, 71] width 488 height 64
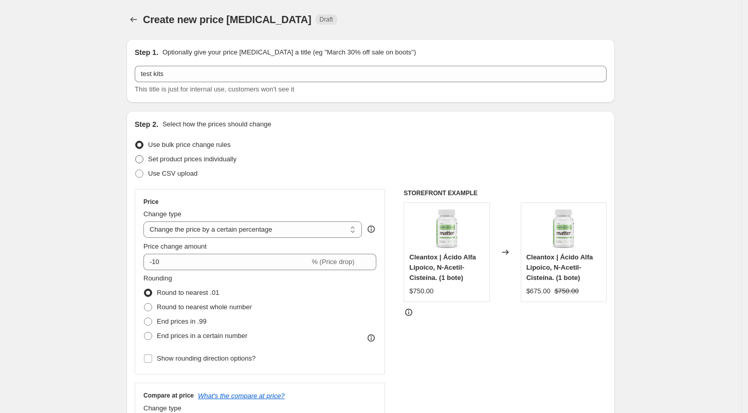
click at [213, 159] on span "Set product prices individually" at bounding box center [192, 159] width 88 height 8
click at [136, 156] on input "Set product prices individually" at bounding box center [135, 155] width 1 height 1
radio input "true"
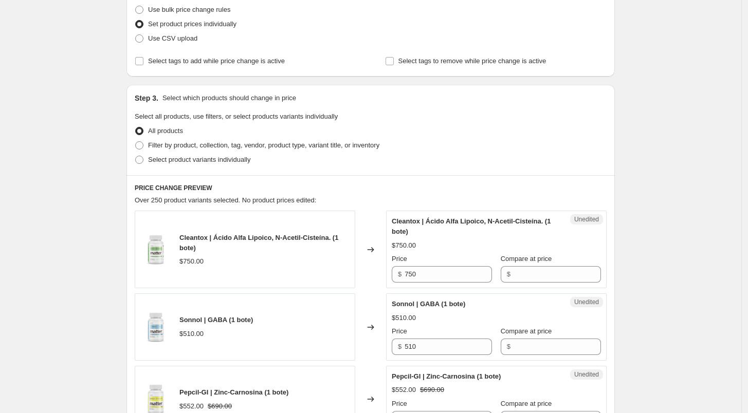
scroll to position [136, 0]
click at [202, 149] on span "Filter by product, collection, tag, vendor, product type, variant title, or inv…" at bounding box center [263, 144] width 231 height 10
click at [136, 141] on input "Filter by product, collection, tag, vendor, product type, variant title, or inv…" at bounding box center [135, 140] width 1 height 1
radio input "true"
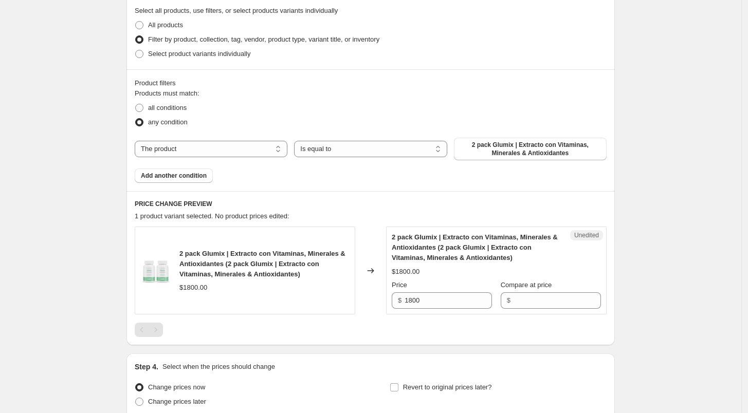
scroll to position [242, 0]
click at [179, 147] on select "The product The product's collection The product's tag The product's vendor The…" at bounding box center [211, 148] width 153 height 16
click at [204, 111] on div "all conditions" at bounding box center [371, 107] width 472 height 14
click at [184, 104] on span "all conditions" at bounding box center [167, 107] width 39 height 8
click at [136, 103] on input "all conditions" at bounding box center [135, 103] width 1 height 1
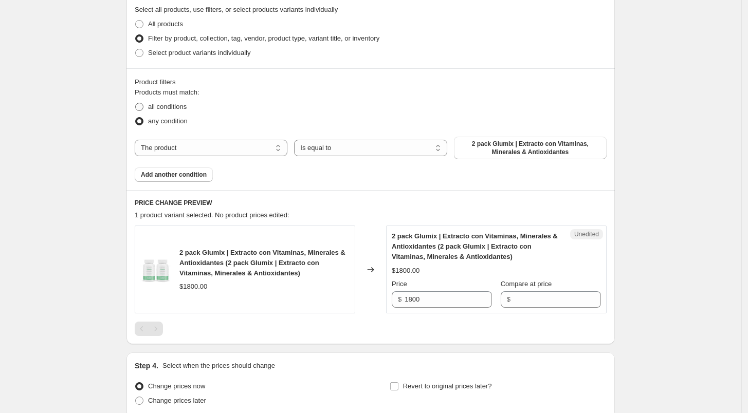
radio input "true"
click at [154, 121] on span "any condition" at bounding box center [168, 121] width 40 height 8
click at [136, 118] on input "any condition" at bounding box center [135, 117] width 1 height 1
radio input "true"
click at [240, 145] on select "The product The product's collection The product's tag The product's vendor The…" at bounding box center [211, 148] width 153 height 16
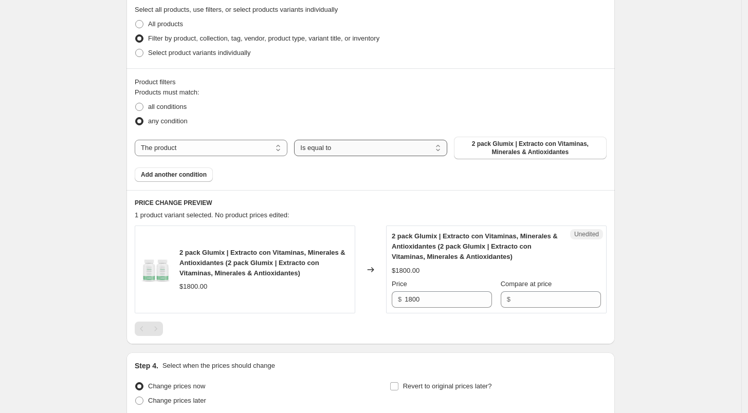
click at [370, 151] on select "Is equal to Is not equal to" at bounding box center [370, 148] width 153 height 16
click at [529, 152] on span "2 pack Glumix | Extracto con Vitaminas, Minerales & Antioxidantes" at bounding box center [530, 148] width 140 height 16
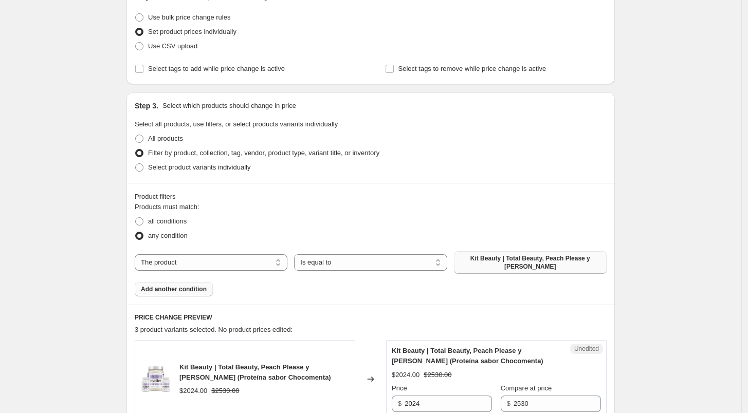
scroll to position [123, 0]
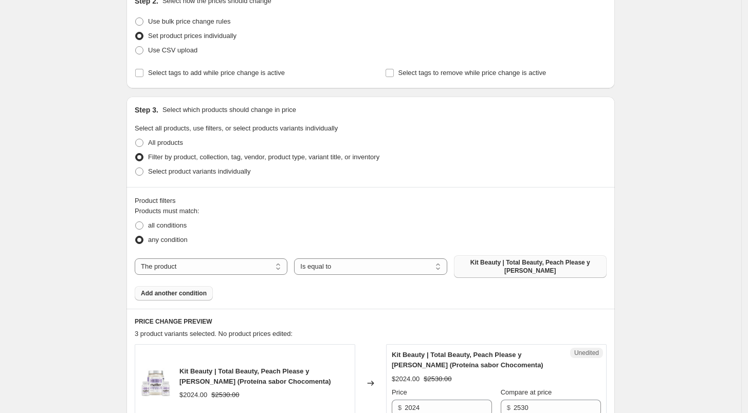
click at [183, 294] on span "Add another condition" at bounding box center [174, 293] width 66 height 8
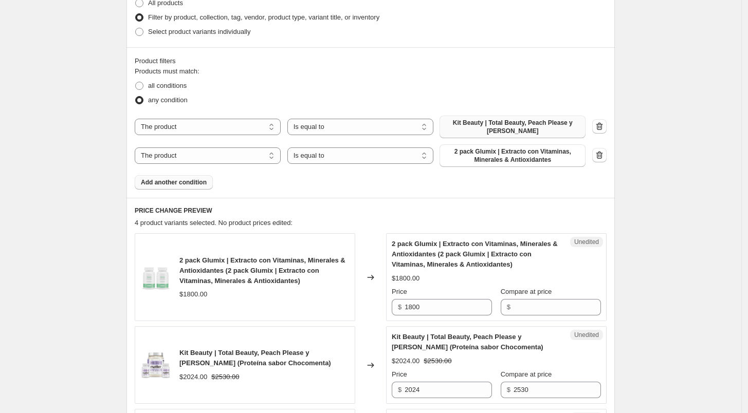
scroll to position [265, 0]
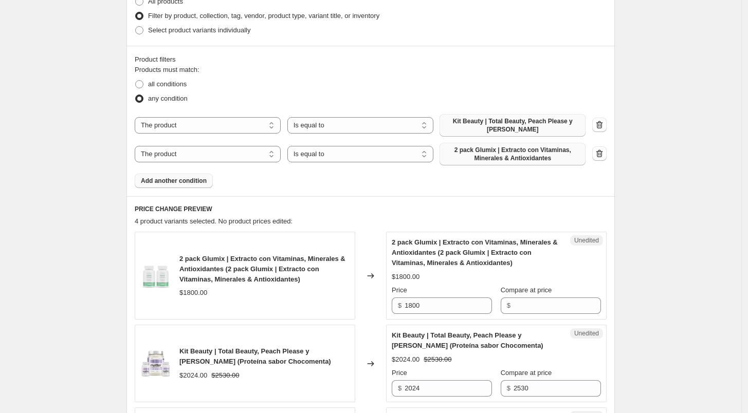
click at [492, 146] on span "2 pack Glumix | Extracto con Vitaminas, Minerales & Antioxidantes" at bounding box center [513, 154] width 134 height 16
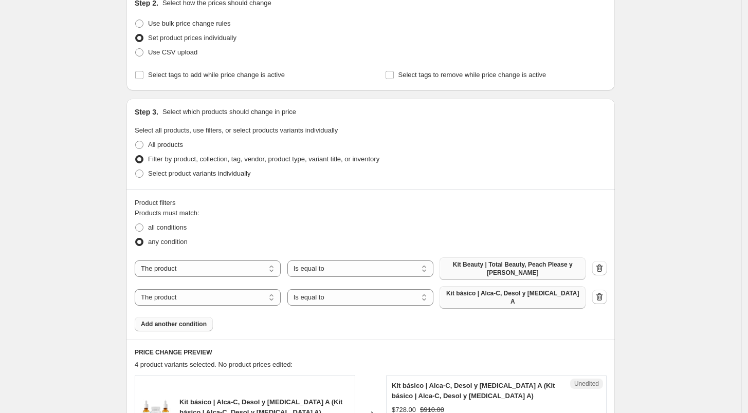
scroll to position [120, 0]
click at [603, 271] on icon "button" at bounding box center [599, 270] width 7 height 8
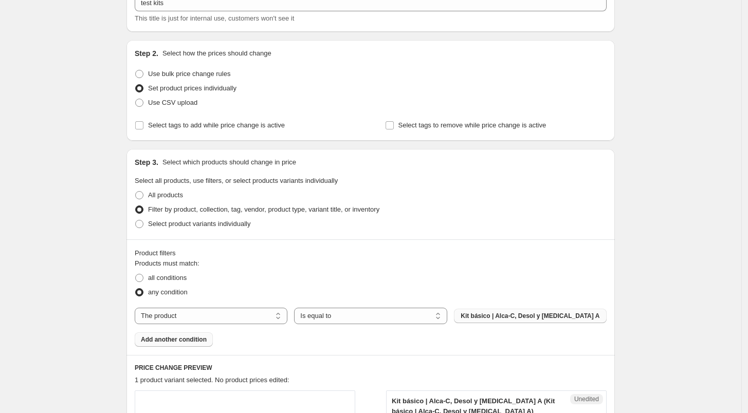
scroll to position [74, 0]
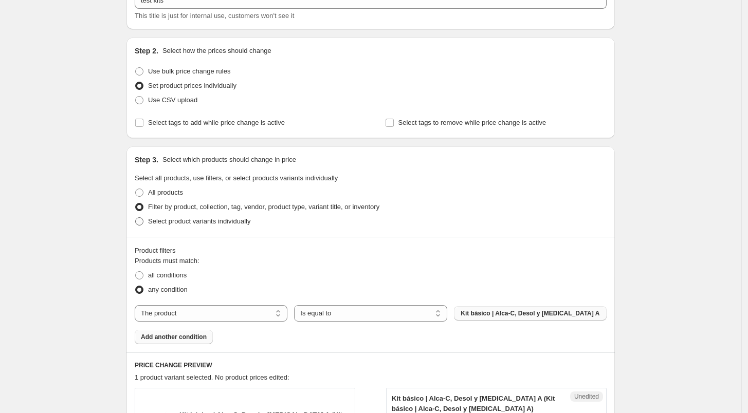
click at [165, 219] on span "Select product variants individually" at bounding box center [199, 221] width 102 height 8
click at [136, 218] on input "Select product variants individually" at bounding box center [135, 217] width 1 height 1
radio input "true"
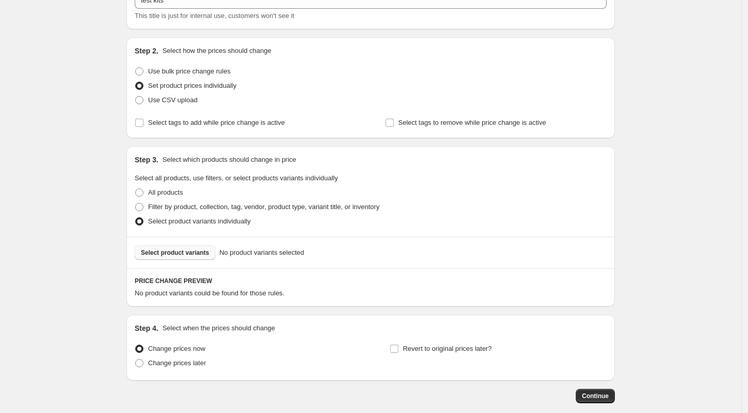
click at [192, 250] on span "Select product variants" at bounding box center [175, 253] width 68 height 8
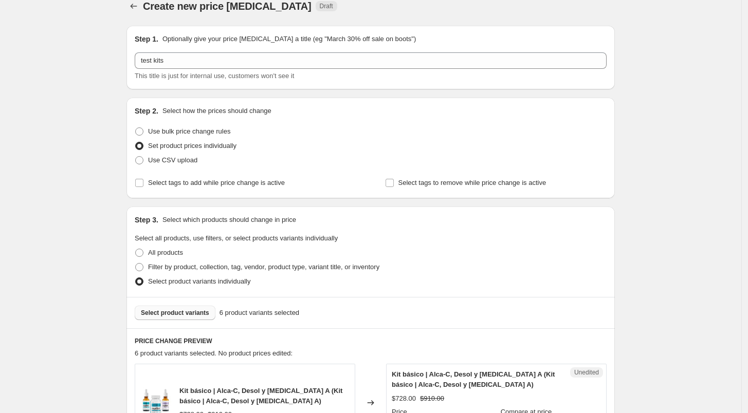
scroll to position [0, 0]
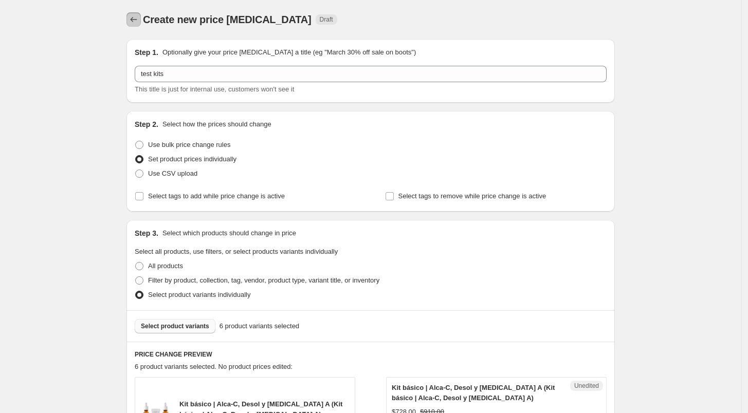
click at [135, 14] on button "Price change jobs" at bounding box center [133, 19] width 14 height 14
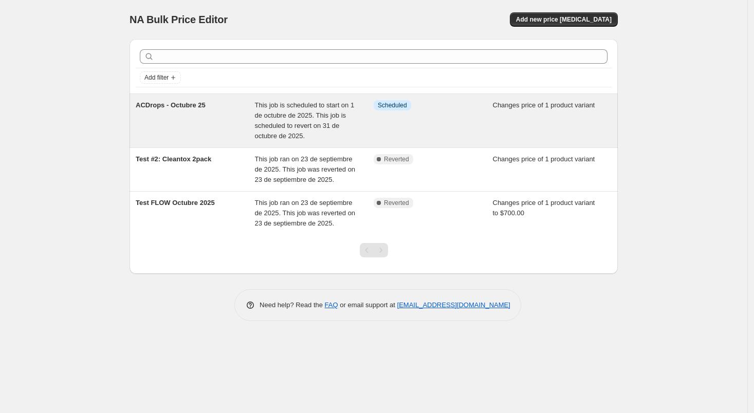
click at [457, 124] on div "Info Scheduled" at bounding box center [433, 120] width 119 height 41
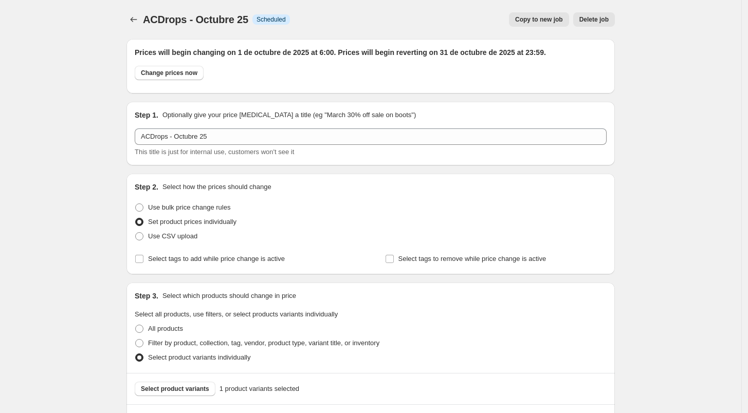
click at [601, 14] on button "Delete job" at bounding box center [594, 19] width 42 height 14
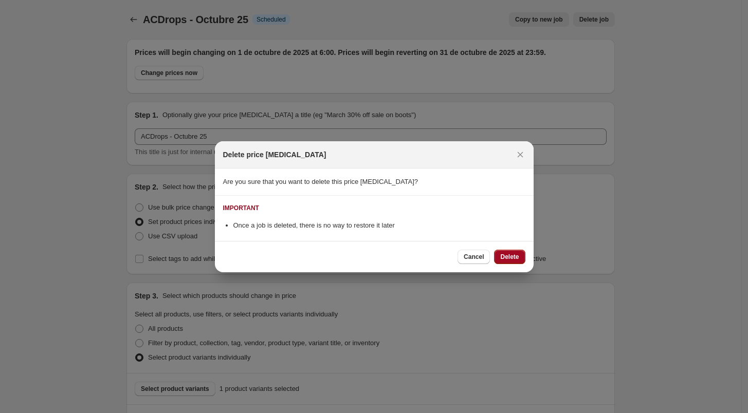
click at [515, 257] on span "Delete" at bounding box center [509, 257] width 19 height 8
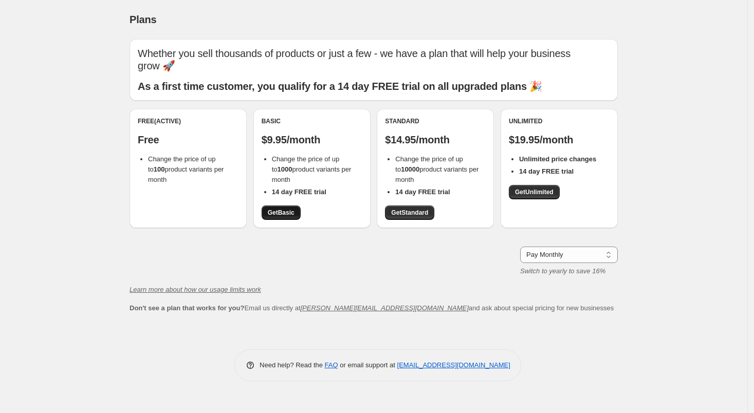
click at [285, 211] on span "Get Basic" at bounding box center [281, 213] width 27 height 8
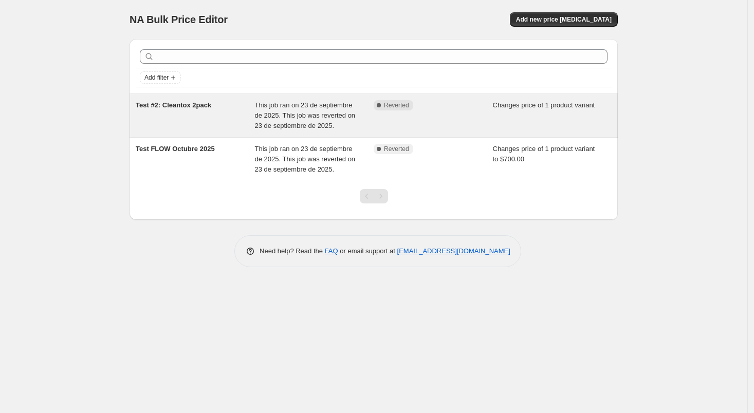
click at [502, 113] on div "Changes price of 1 product variant" at bounding box center [552, 115] width 119 height 31
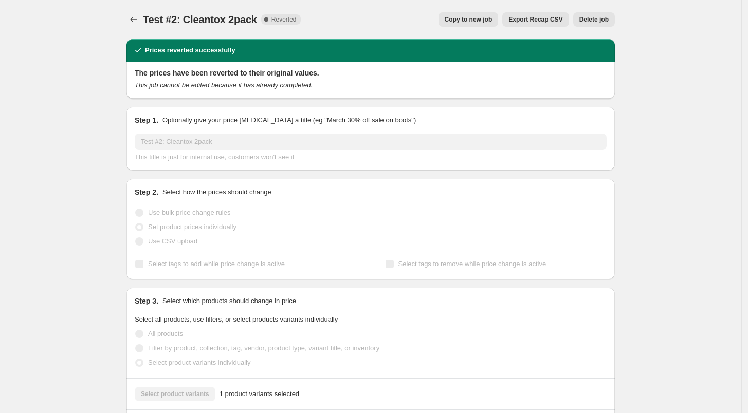
click at [598, 22] on span "Delete job" at bounding box center [593, 19] width 29 height 8
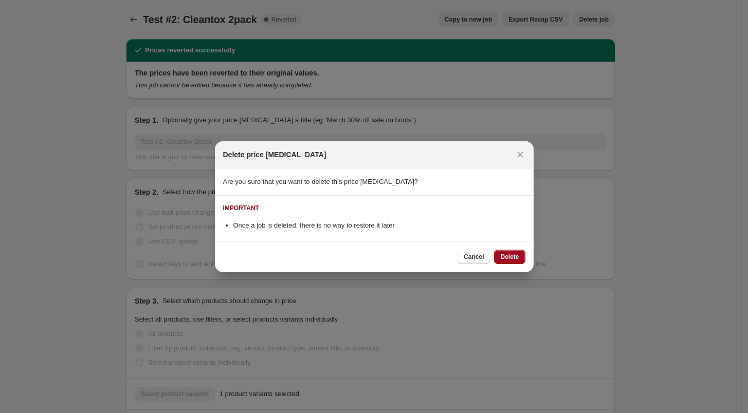
click at [515, 253] on span "Delete" at bounding box center [509, 257] width 19 height 8
